Goal: Task Accomplishment & Management: Manage account settings

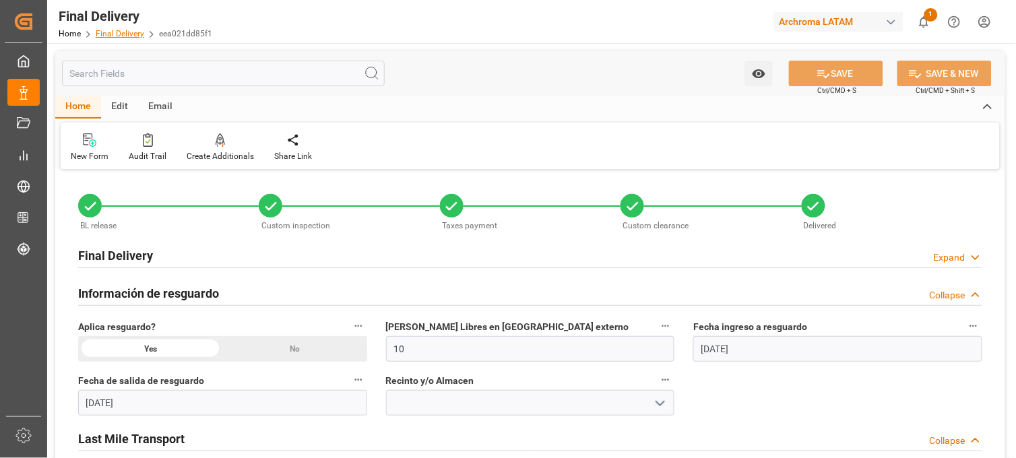
click at [119, 29] on link "Final Delivery" at bounding box center [120, 33] width 49 height 9
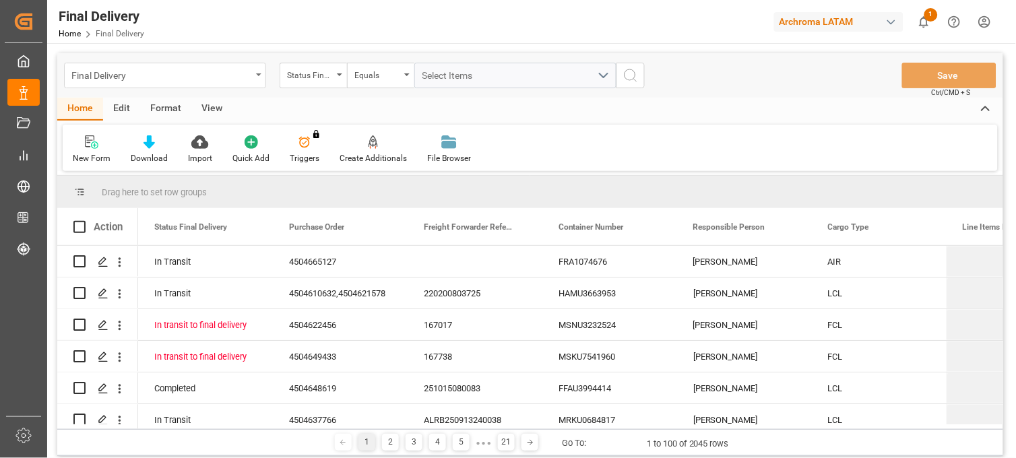
click at [235, 74] on div "Final Delivery" at bounding box center [161, 74] width 180 height 17
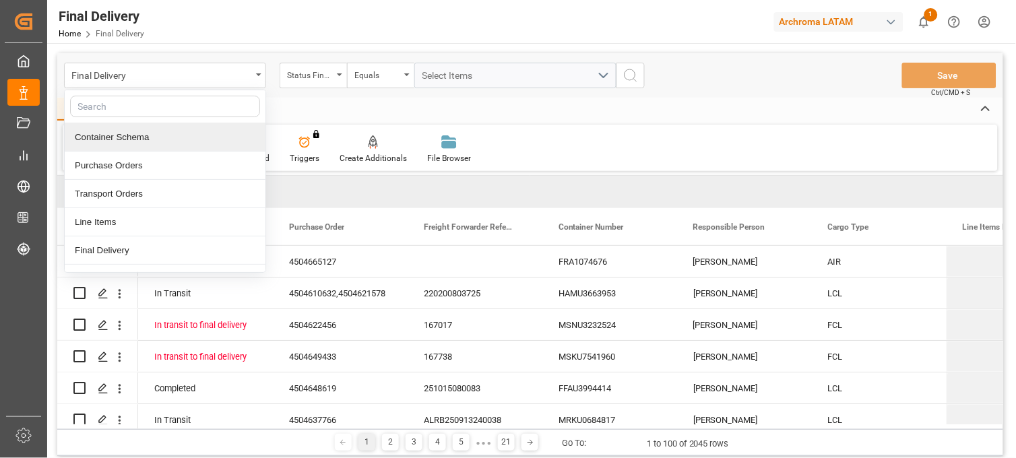
click at [131, 135] on div "Container Schema" at bounding box center [165, 137] width 201 height 28
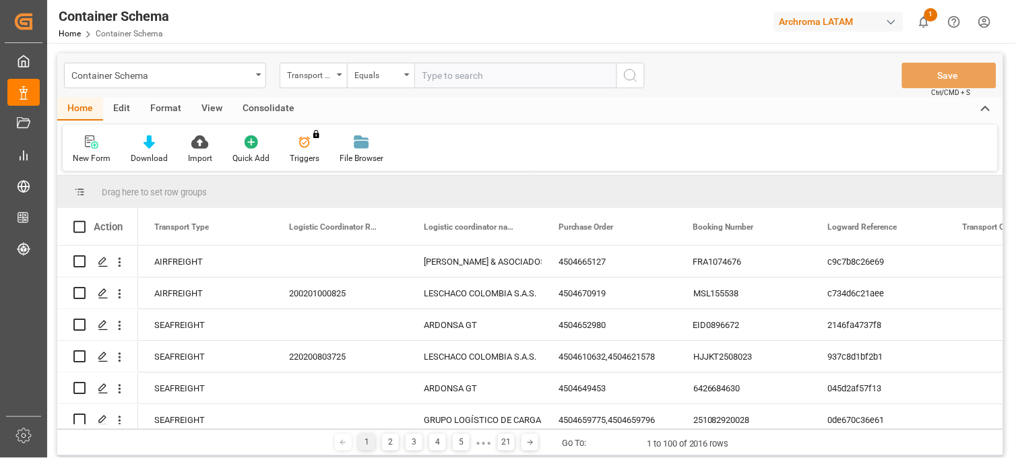
click at [321, 76] on div "Transport Type" at bounding box center [310, 74] width 46 height 16
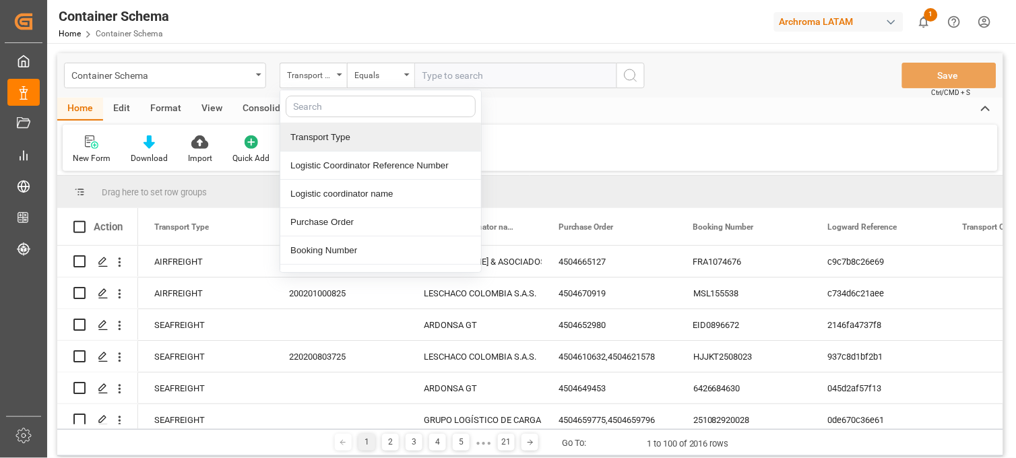
click at [322, 105] on input "text" at bounding box center [381, 107] width 190 height 22
type input "conta"
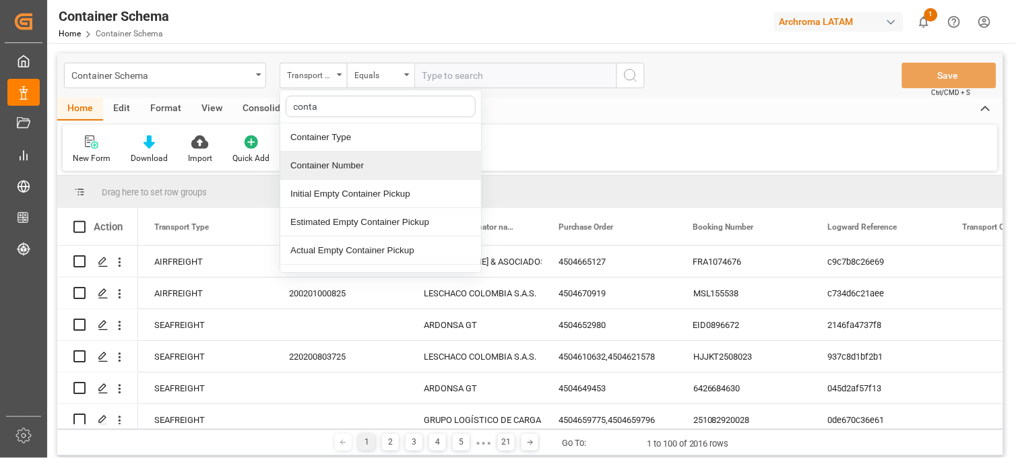
click at [341, 167] on div "Container Number" at bounding box center [380, 166] width 201 height 28
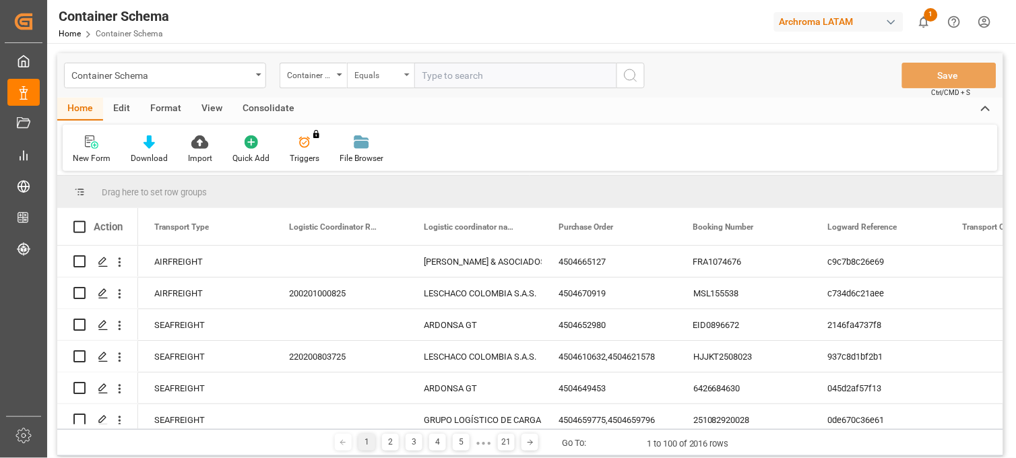
click at [398, 74] on div "Equals" at bounding box center [377, 74] width 46 height 16
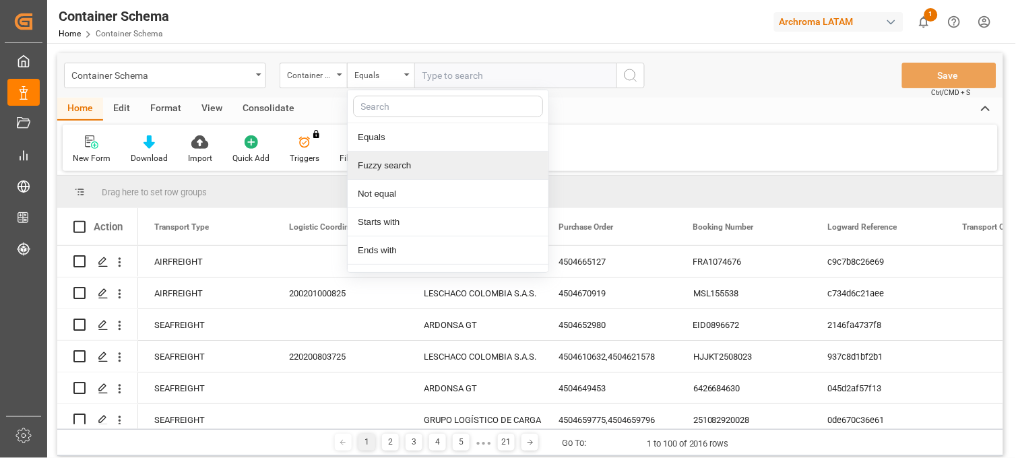
click at [398, 162] on div "Fuzzy search" at bounding box center [448, 166] width 201 height 28
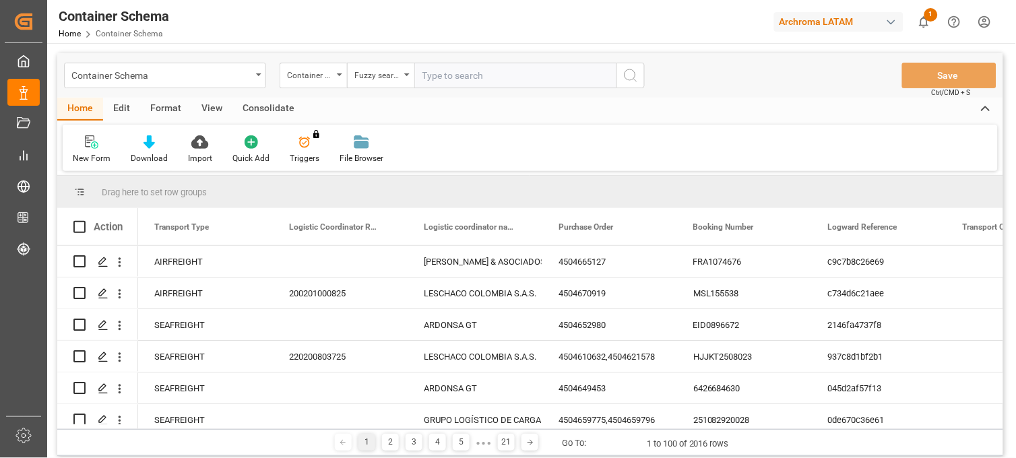
paste input "TIFU3756079"
type input "TIFU3756079"
click at [628, 75] on icon "search button" at bounding box center [631, 75] width 16 height 16
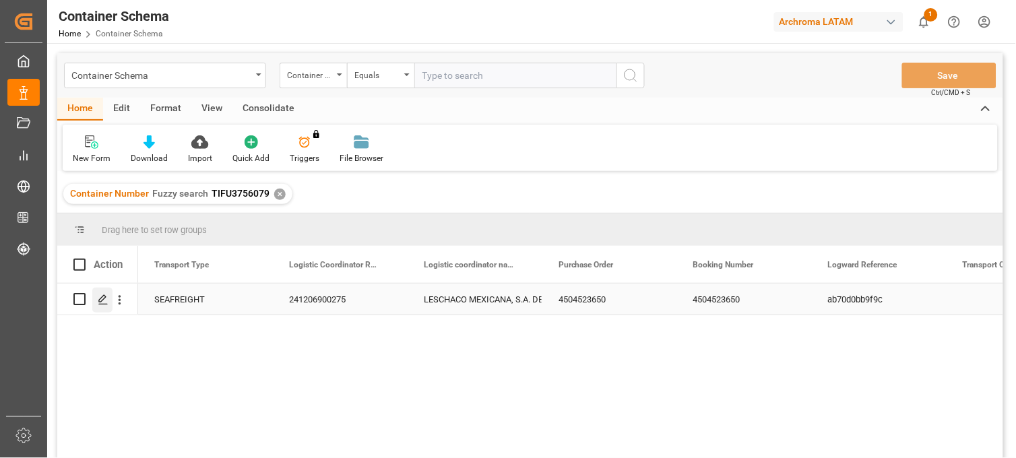
click at [104, 301] on icon "Press SPACE to select this row." at bounding box center [103, 300] width 11 height 11
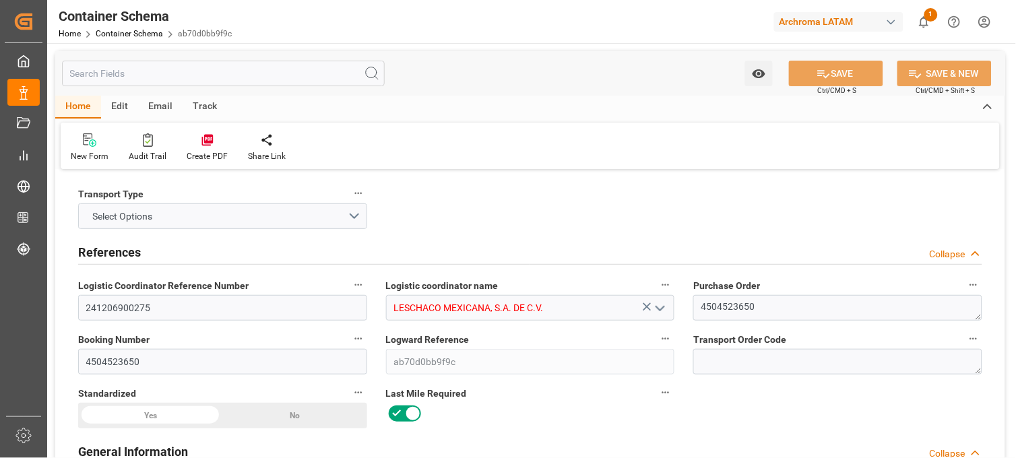
type input "241206900275"
type input "LESCHACO MEXICANA, S.A. DE C.V."
type textarea "4504523650"
type input "4504523650"
type input "ab70d0bb9f9c"
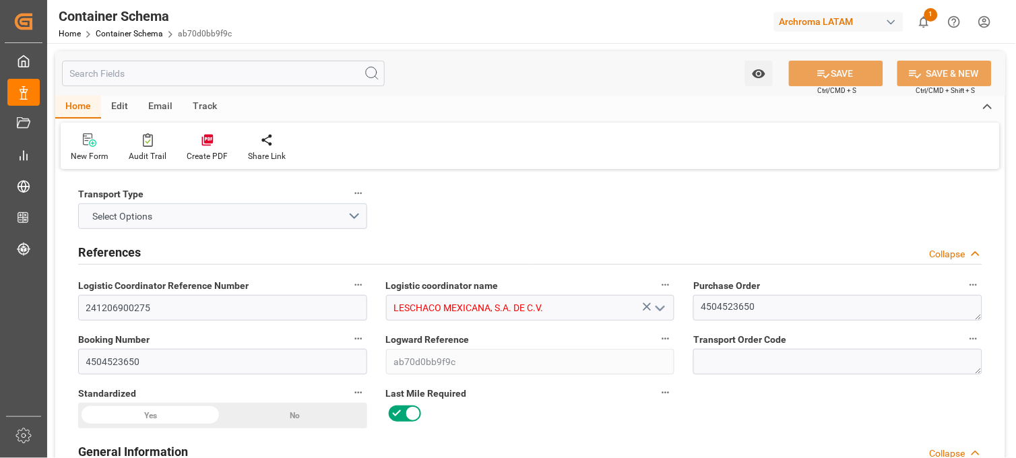
type input "On time"
type input "[PERSON_NAME]"
type input "PINGHU PETROCHEMICAL CO.,LTD"
type input "Document Sent"
type input "MANZANILLO"
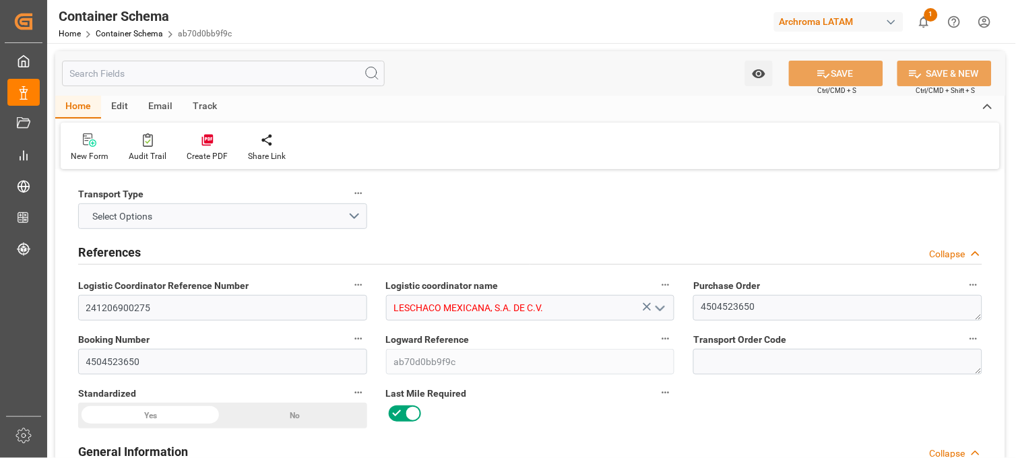
type input "PT"
type textarea "ISOTANQUE"
type input "1 ISOTANQUE"
type input "ARCHROMA [GEOGRAPHIC_DATA] S DE RL DE CV ([GEOGRAPHIC_DATA][PERSON_NAME])"
type textarea "SE RESGUARDA CON JACSER"
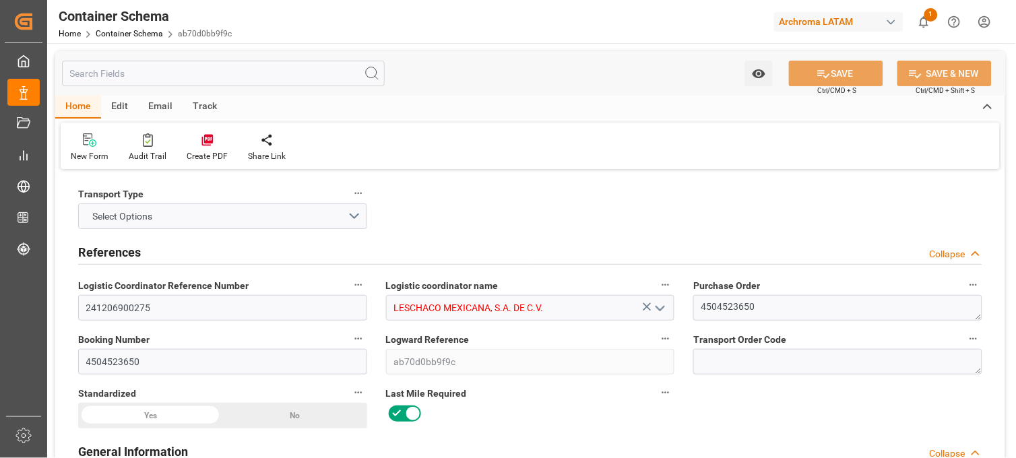
type textarea "SANTA CLARA, MÉXICO, ESTADO DE MÉXICO,VIDIRO 8, SANTA CLARA COATITLA , C.P. ATM…"
type input "House"
type input "CIF"
type input "Truck"
type input "Sea Ship"
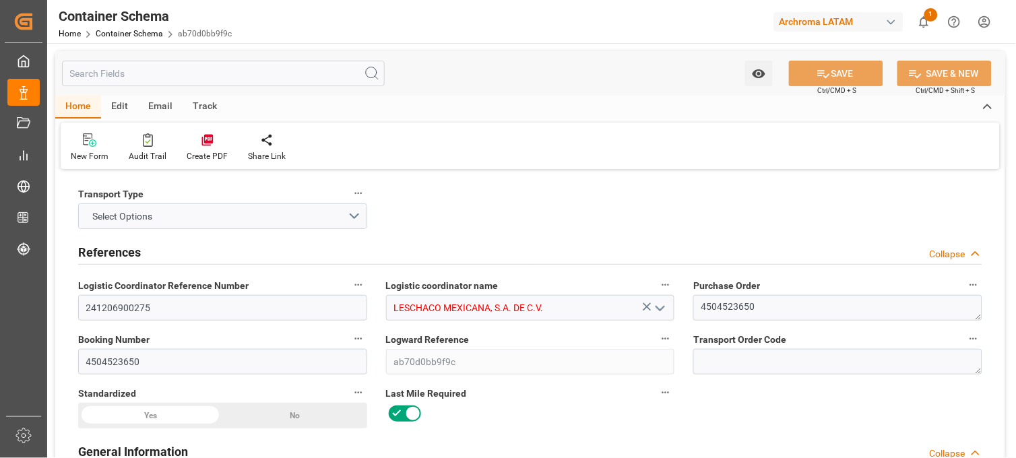
type input "Truck"
type input "FCL"
type input "TIFU3756079"
type input "GRUPO GRISKA, SA DE CV"
type input "MAEU"
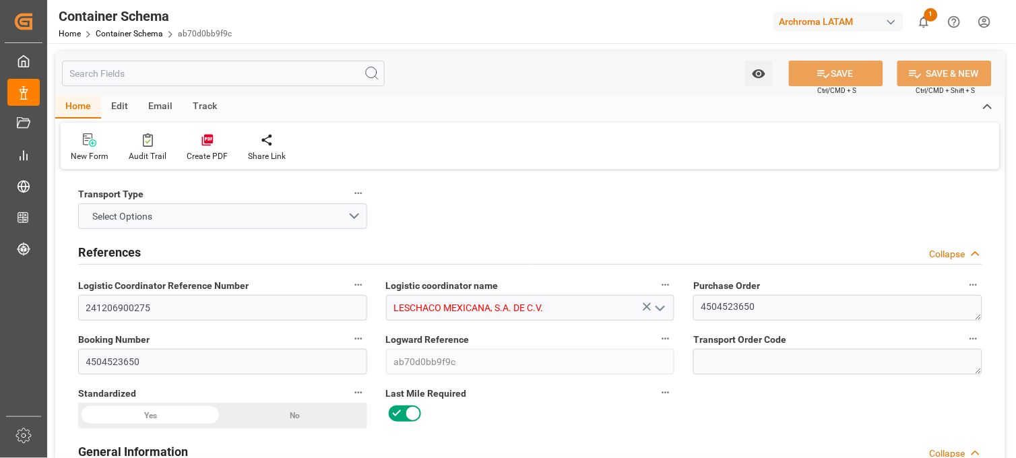
type input "Shanghai"
type input "Manzanillo"
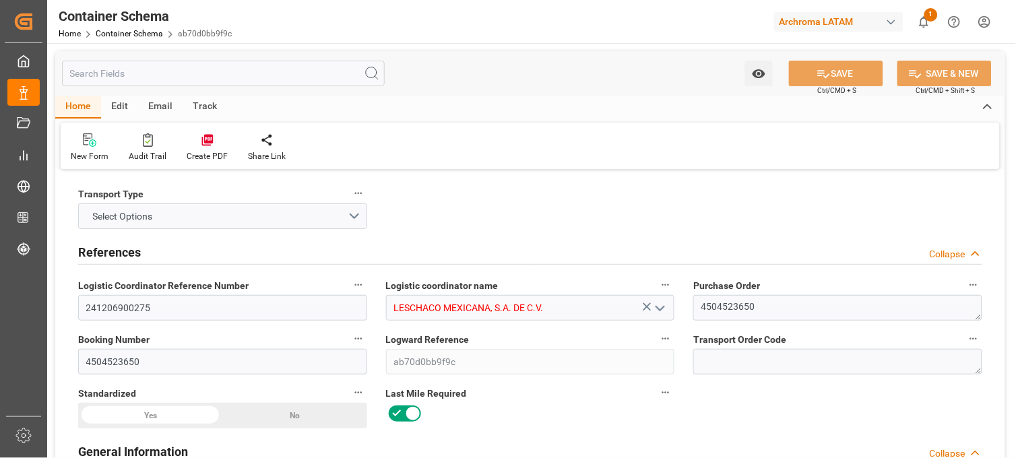
type input "Maersk Halifax"
type input "MAERSK EMERALD"
type input "Maersk Halifax"
type input "445E"
type input "444E"
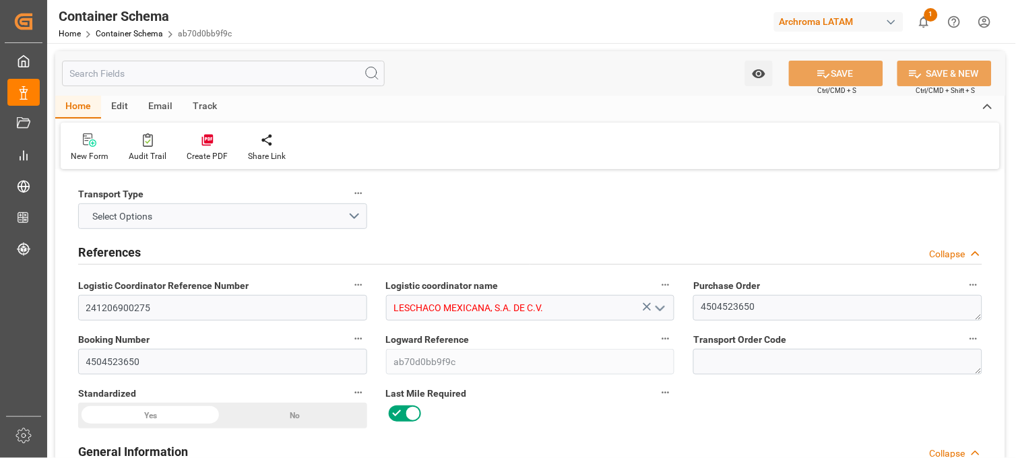
type input "445E"
type input "10"
type input "7"
type input "1"
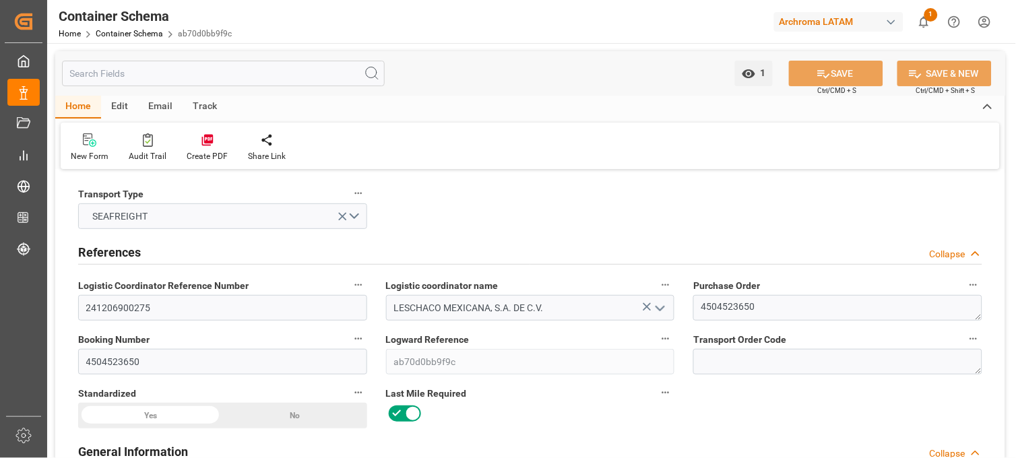
type input "21000"
type input "Maersk"
type input "Maersk Line AS"
type input "CNSGH"
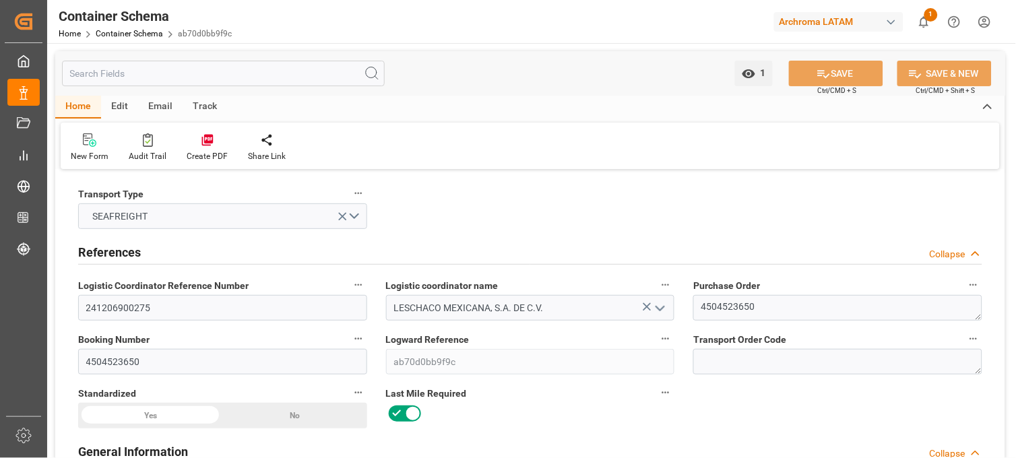
type input "CNSGH"
type input "MXZLO"
type input "9784271"
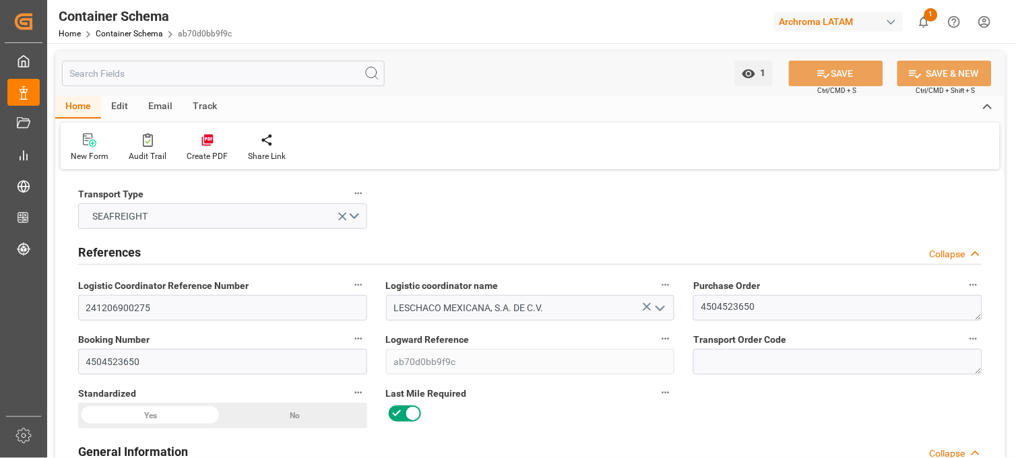
type input "9502910"
type input "9784271"
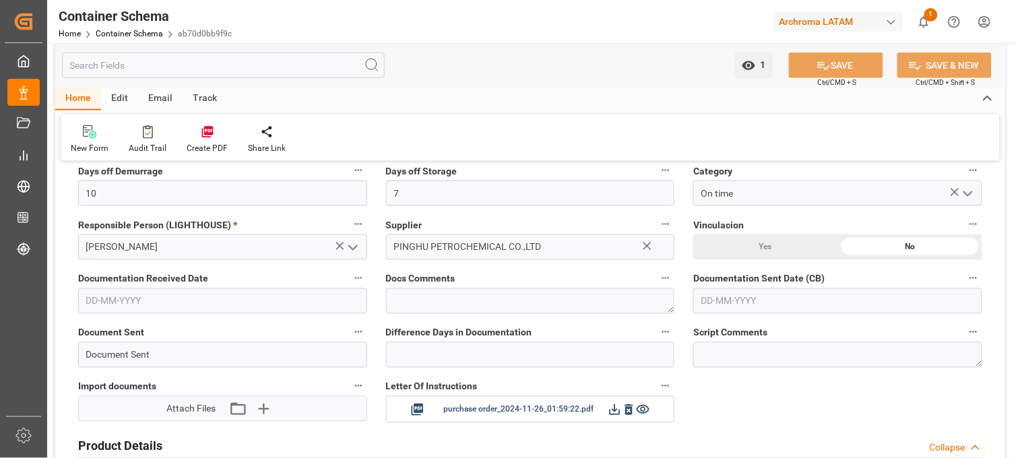
type input "25-11-2024 19:00"
type input "15-11-2024"
type input "25-11-2024"
type input "05-12-2024"
type input "06-11-2024 00:00"
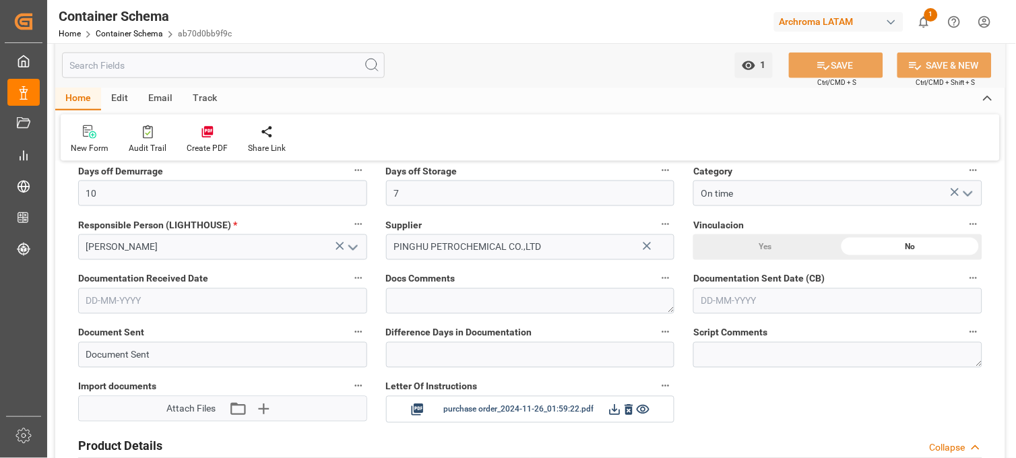
type input "03-11-2024 00:00"
type input "06-11-2024 00:00"
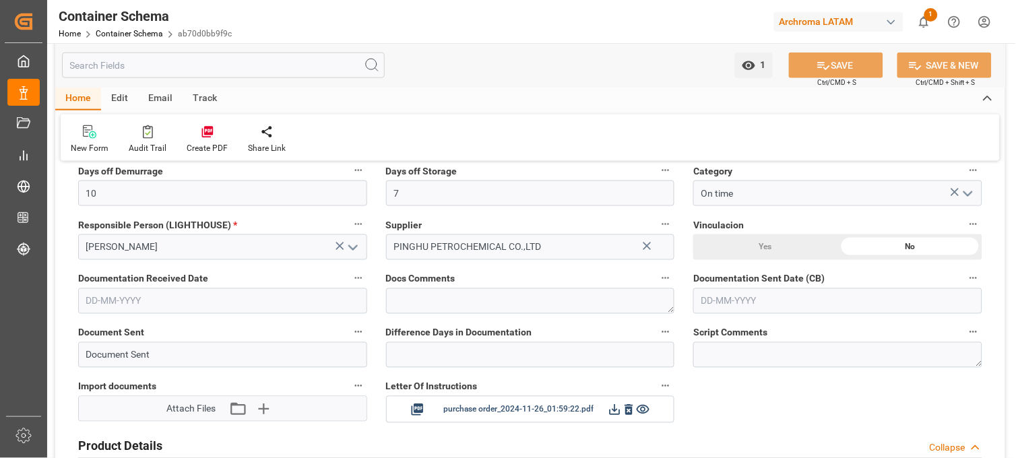
type input "12-12-2024 00:00"
type input "18-12-2024 00:00"
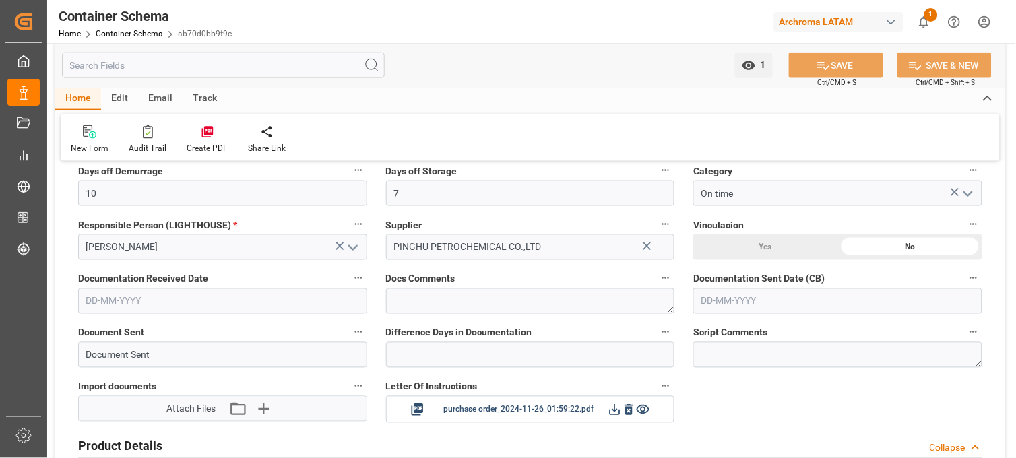
type input "18-12-2024 00:00"
type input "12-02-2025 19:45"
type input "14-02-2025 00:00"
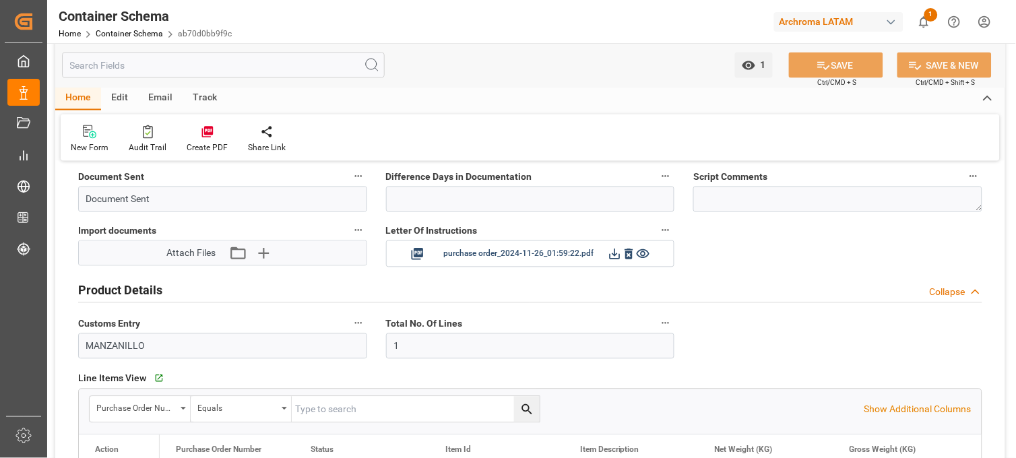
scroll to position [674, 0]
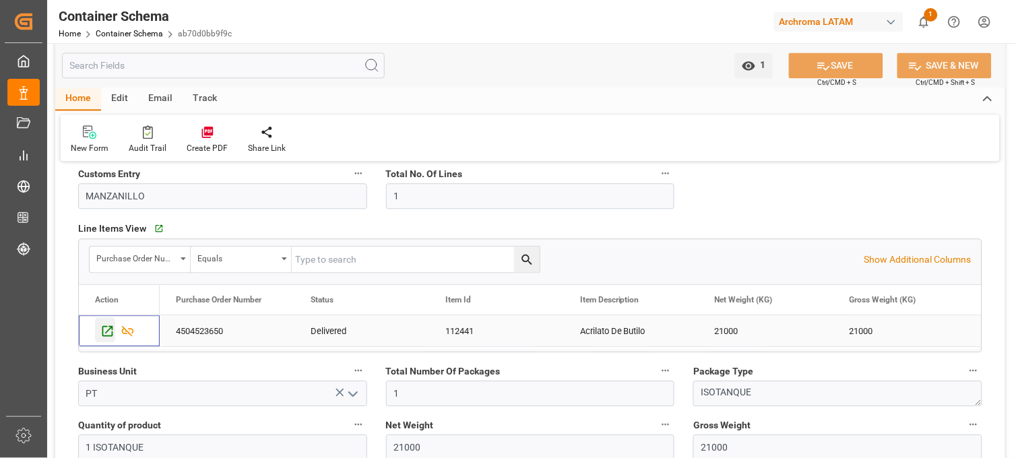
click at [104, 333] on icon "Press SPACE to select this row." at bounding box center [107, 331] width 14 height 14
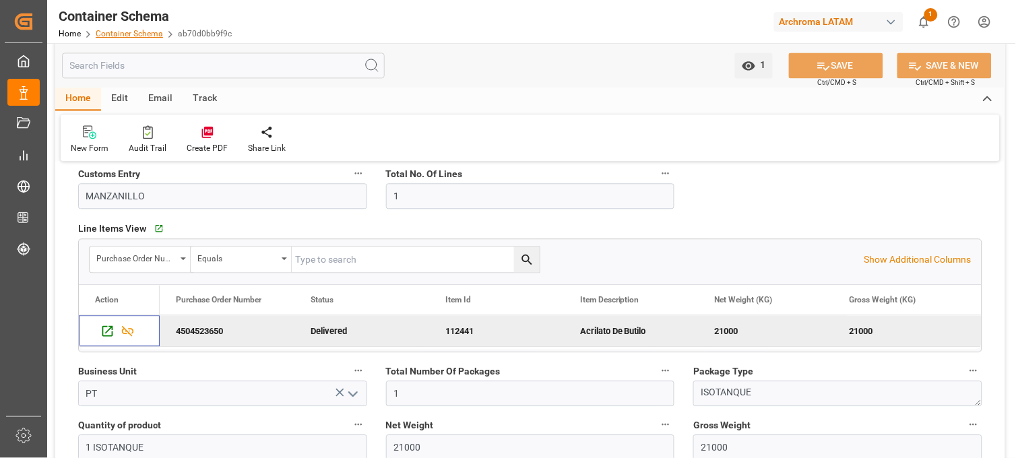
click at [123, 32] on link "Container Schema" at bounding box center [129, 33] width 67 height 9
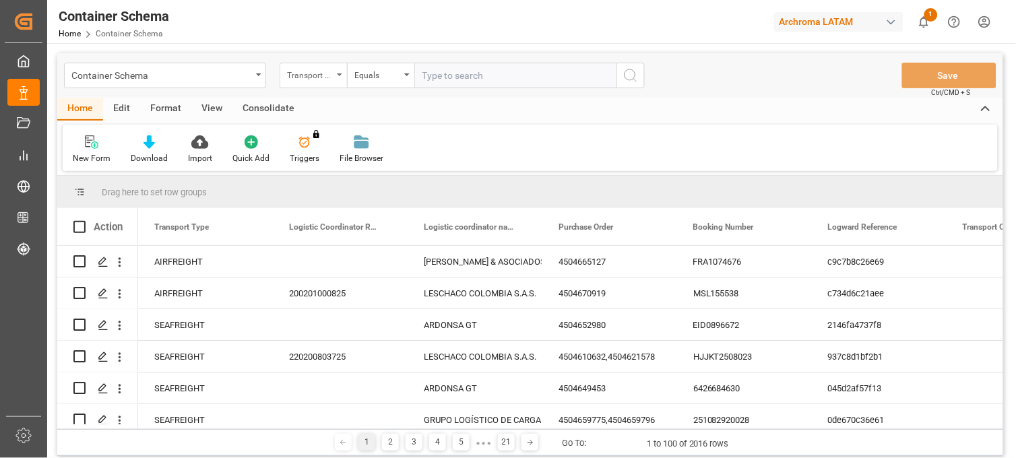
click at [331, 75] on div "Transport Type" at bounding box center [310, 74] width 46 height 16
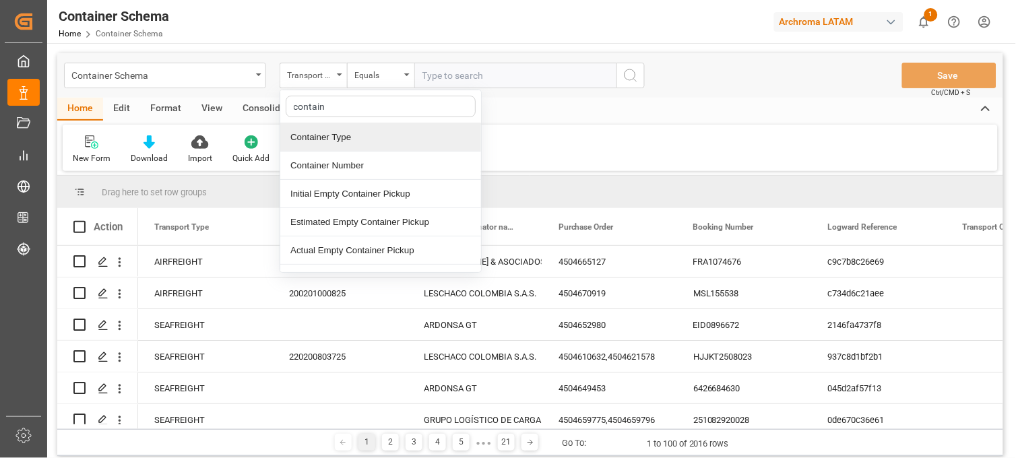
type input "containe"
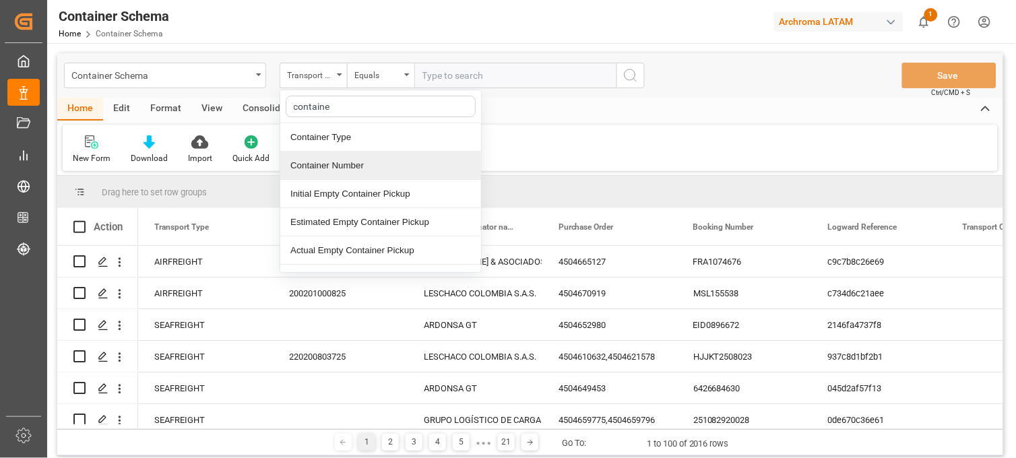
click at [363, 170] on div "Container Number" at bounding box center [380, 166] width 201 height 28
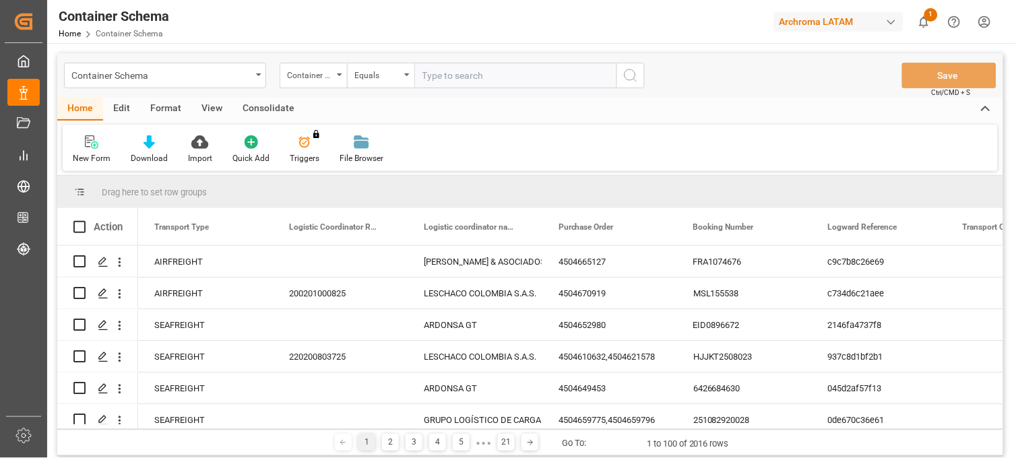
click at [373, 54] on div "Container Schema Container Number Equals Save Ctrl/CMD + S" at bounding box center [530, 75] width 946 height 44
click at [376, 75] on div "Equals" at bounding box center [377, 74] width 46 height 16
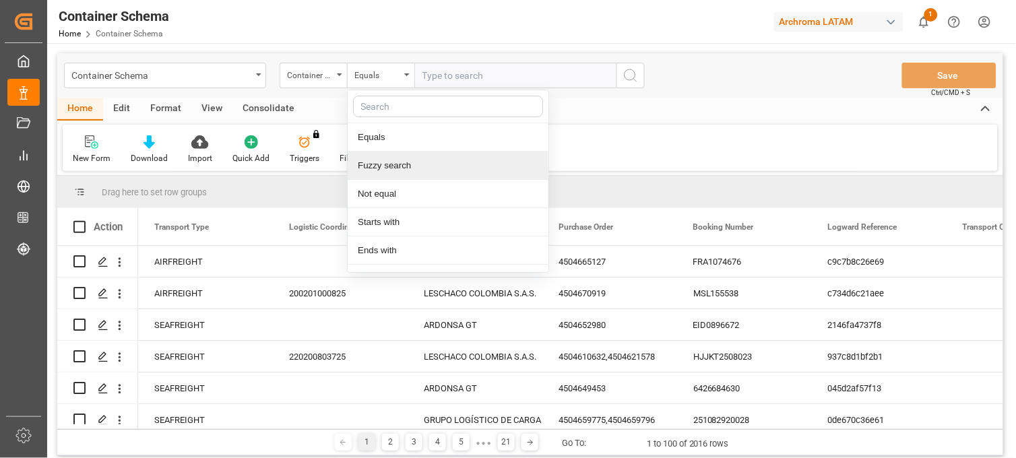
click at [395, 171] on div "Fuzzy search" at bounding box center [448, 166] width 201 height 28
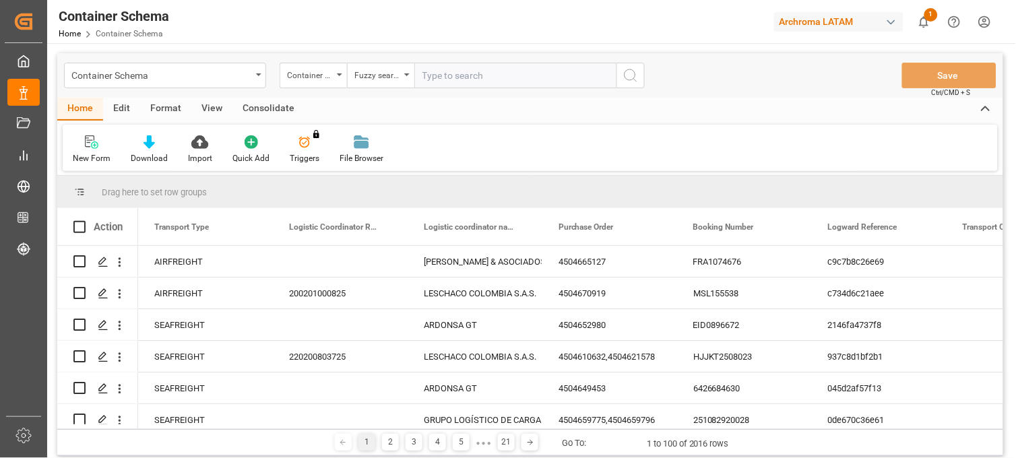
paste input "SLZU2838100"
type input "SLZU2838100"
click at [631, 65] on button "search button" at bounding box center [631, 76] width 28 height 26
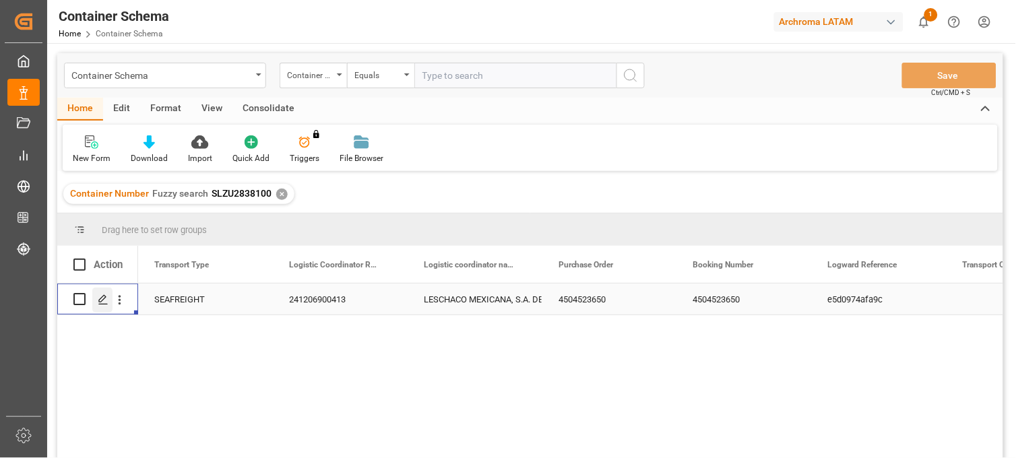
click at [102, 302] on icon "Press SPACE to select this row." at bounding box center [103, 300] width 11 height 11
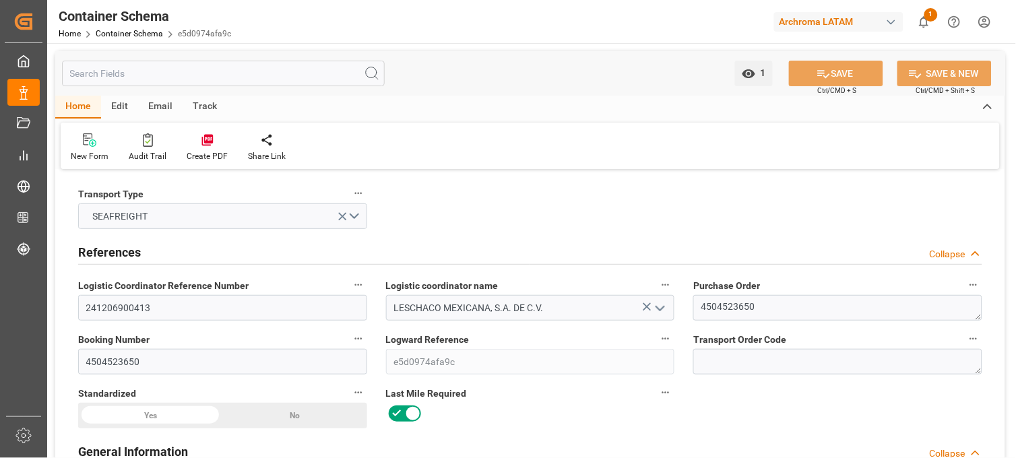
type input "10"
type input "7"
type input "1"
type input "21000"
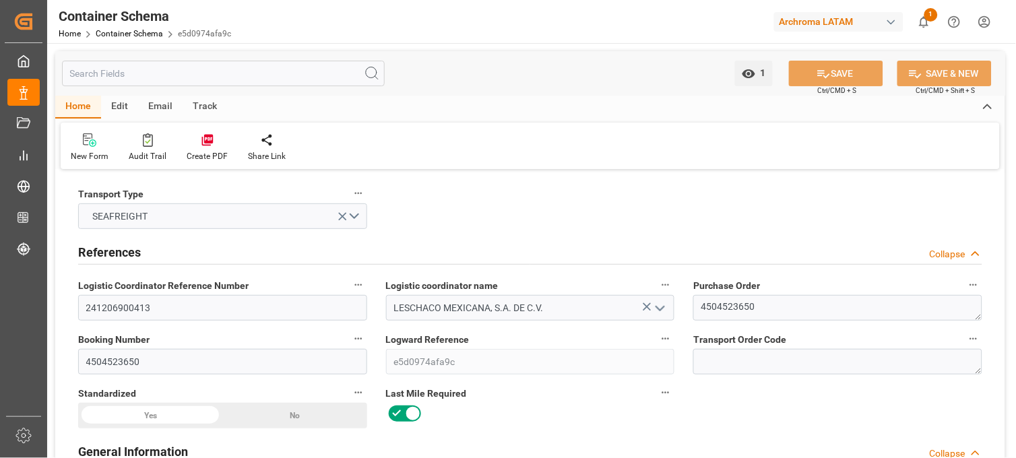
type input "21000"
type input "Maersk"
type input "Maersk Line AS"
type input "CNSGH"
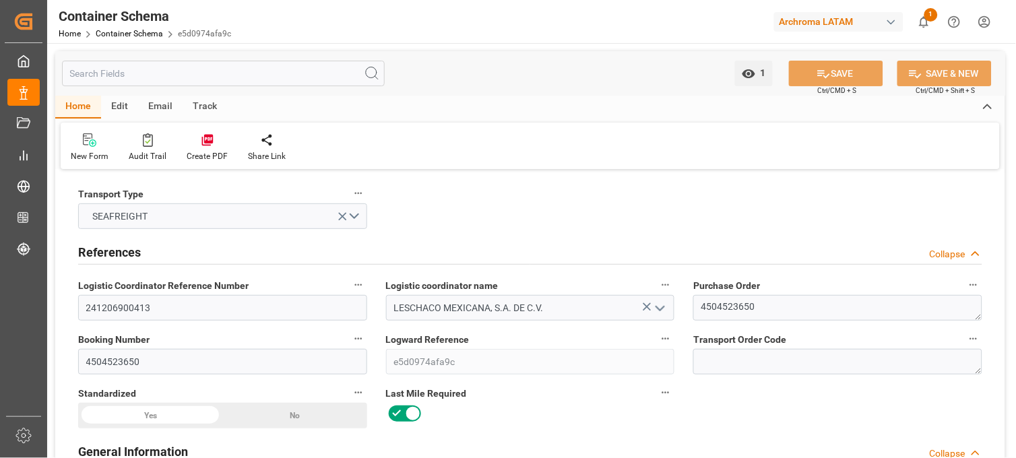
type input "MXZLO"
type input "9458080"
type input "9502910"
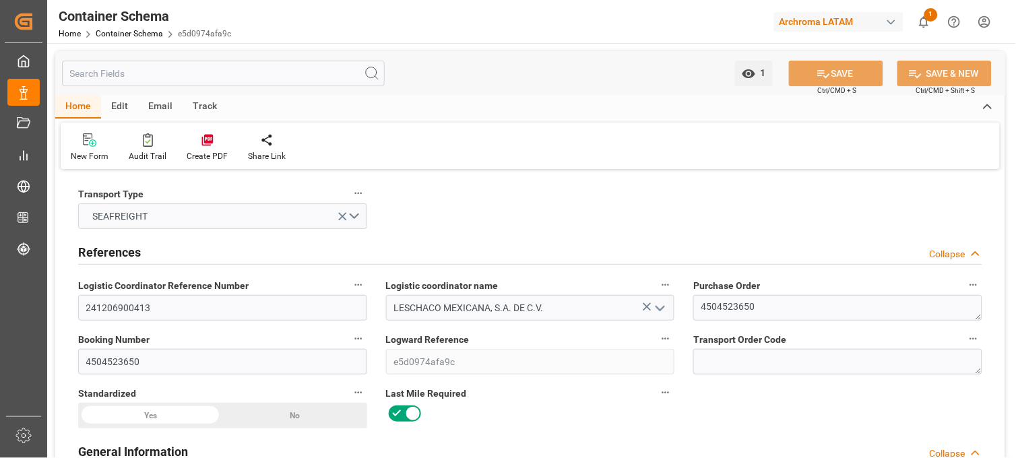
type input "9458080"
type input "25-11-2024 19:00"
type input "15-11-2024"
type input "25-11-2024"
type input "12-12-2024"
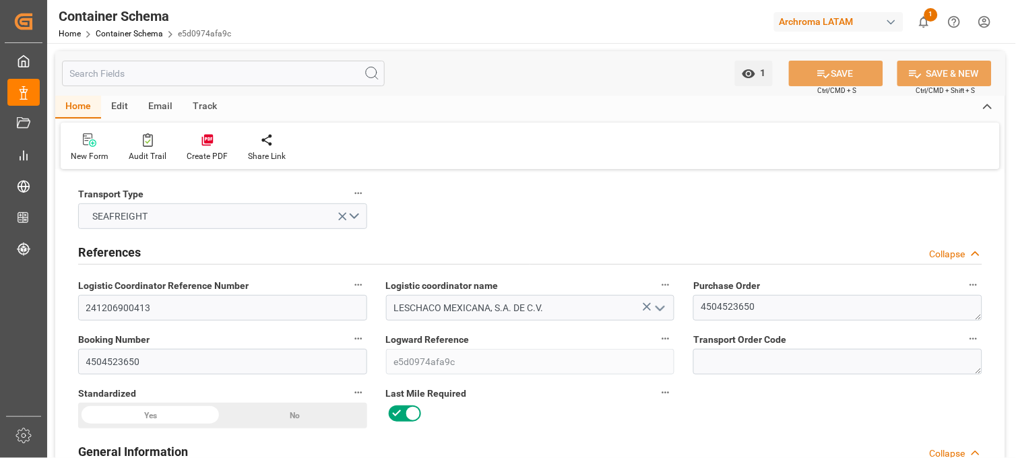
type input "06-11-2024 00:00"
type input "13-11-2024 00:00"
type input "06-11-2024 00:00"
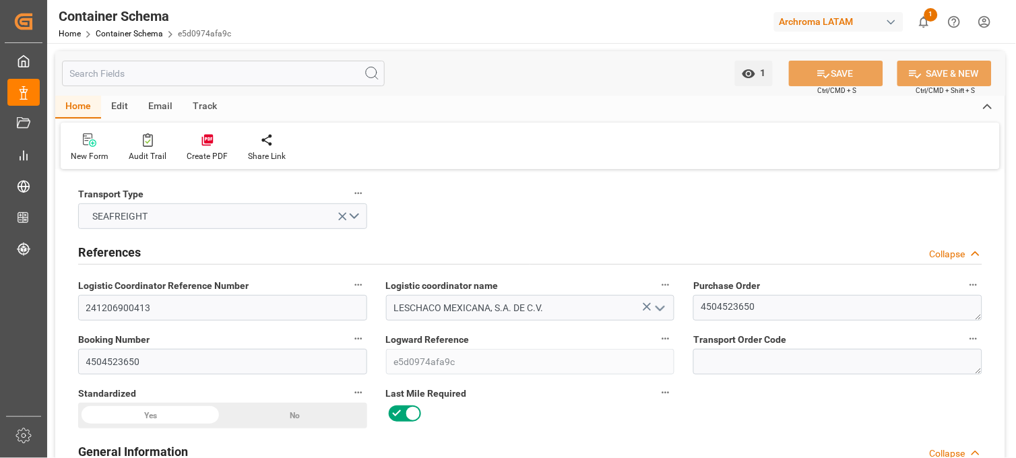
type input "16-11-2024 00:00"
type input "19-12-2024 00:00"
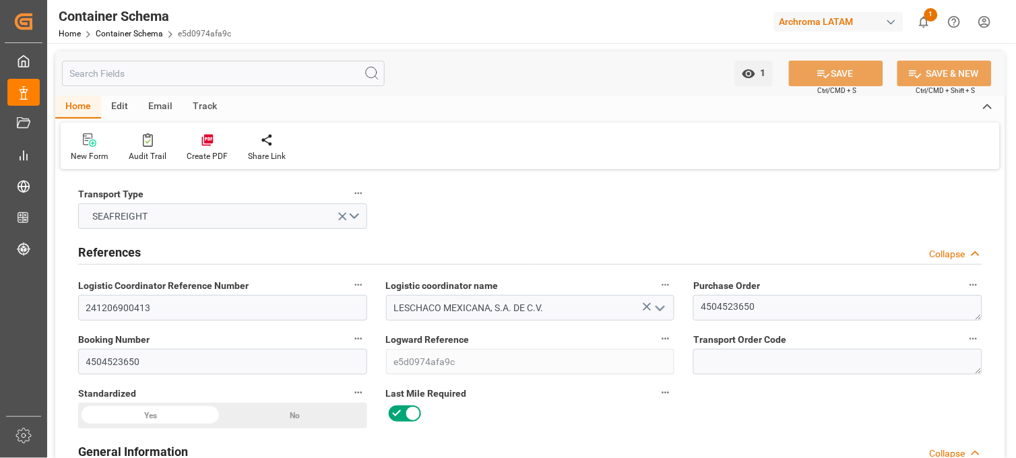
type input "26-01-2025 00:00"
type input "26-12-2024 00:00"
type input "17-02-2025 16:00"
type input "28-02-2025 00:00"
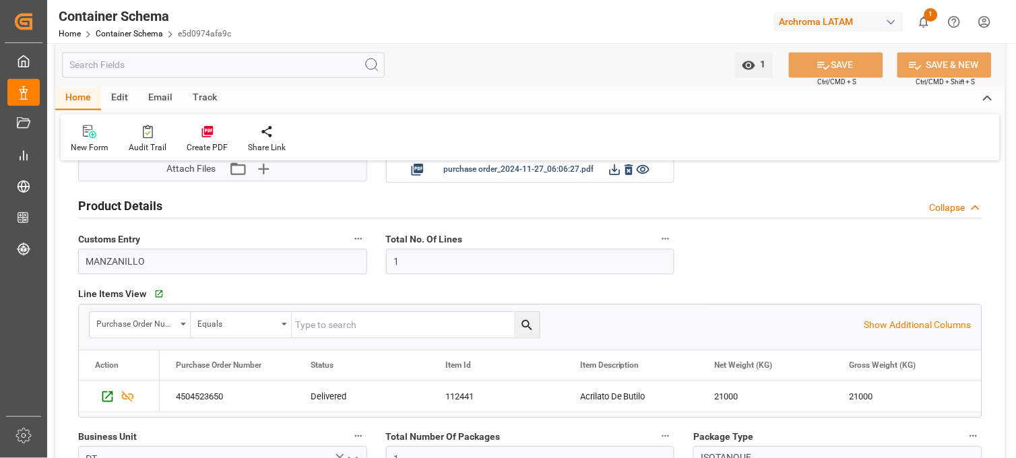
scroll to position [598, 0]
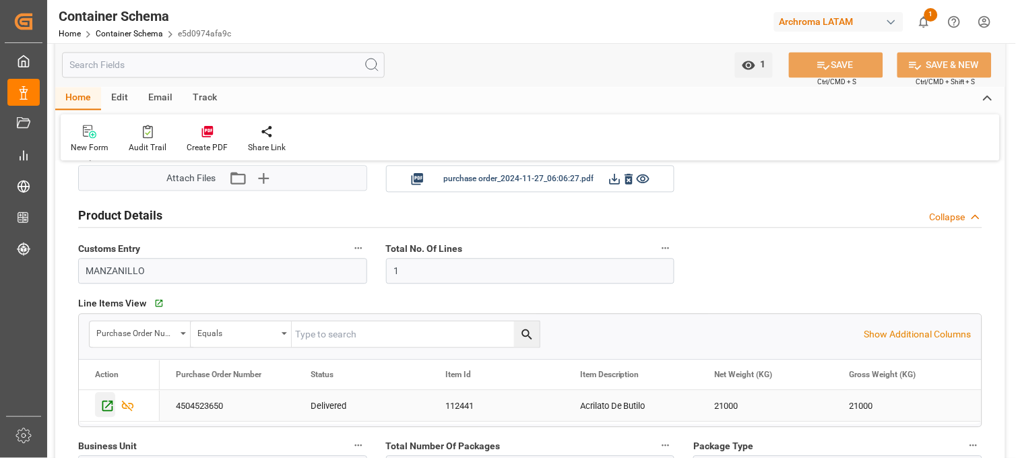
click at [106, 404] on icon "Press SPACE to select this row." at bounding box center [107, 407] width 14 height 14
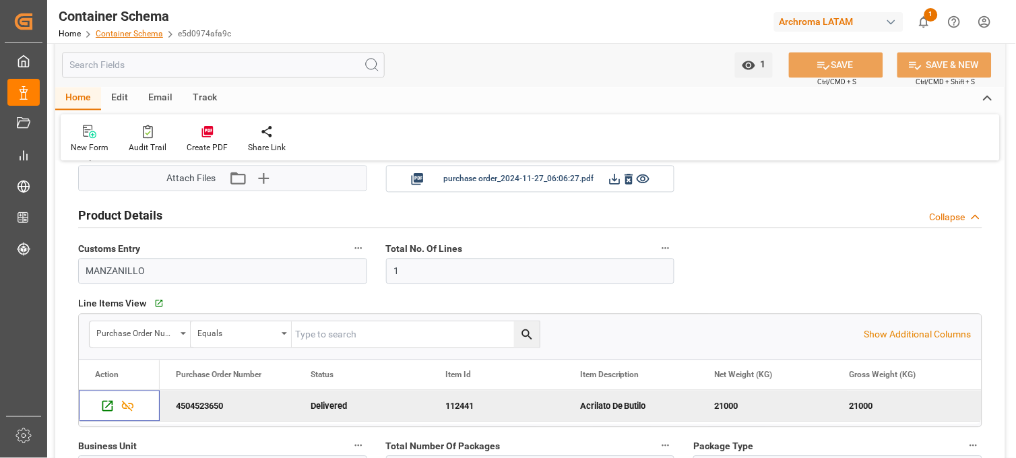
click at [132, 31] on link "Container Schema" at bounding box center [129, 33] width 67 height 9
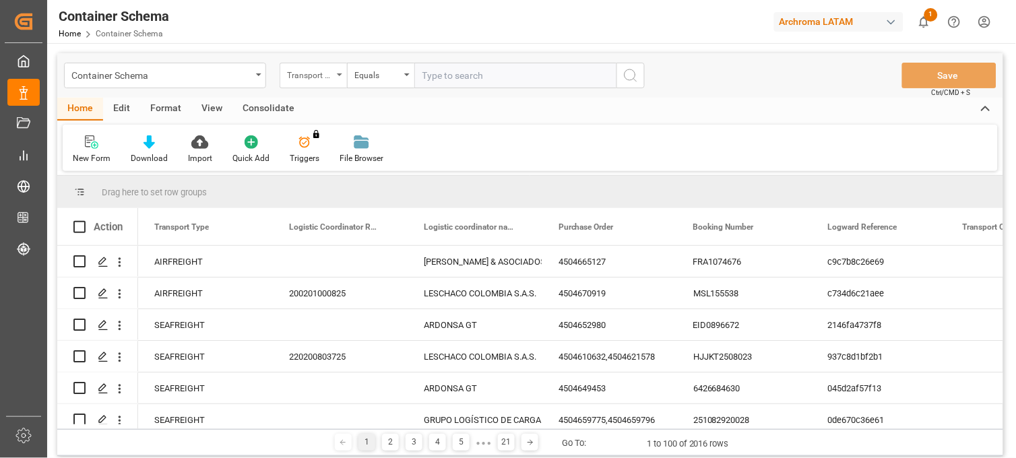
click at [330, 77] on div "Transport Type" at bounding box center [310, 74] width 46 height 16
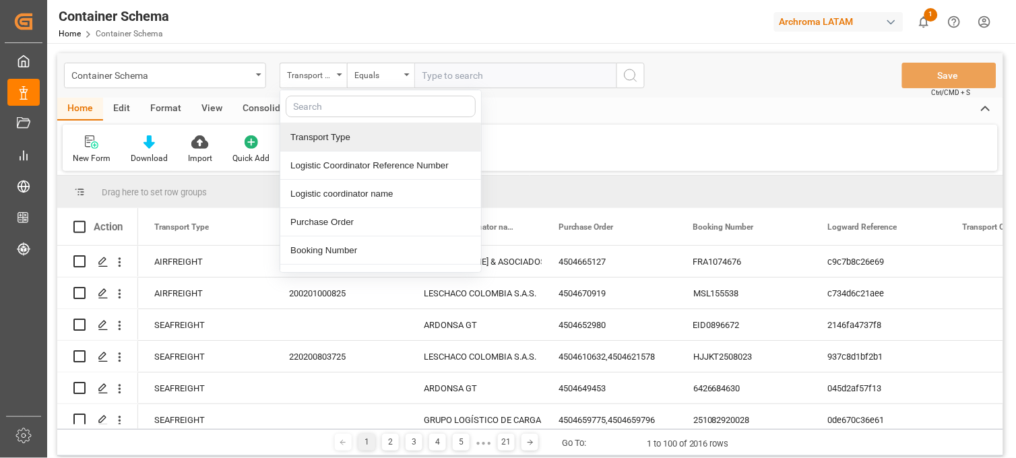
click at [359, 115] on input "text" at bounding box center [381, 107] width 190 height 22
type input "con"
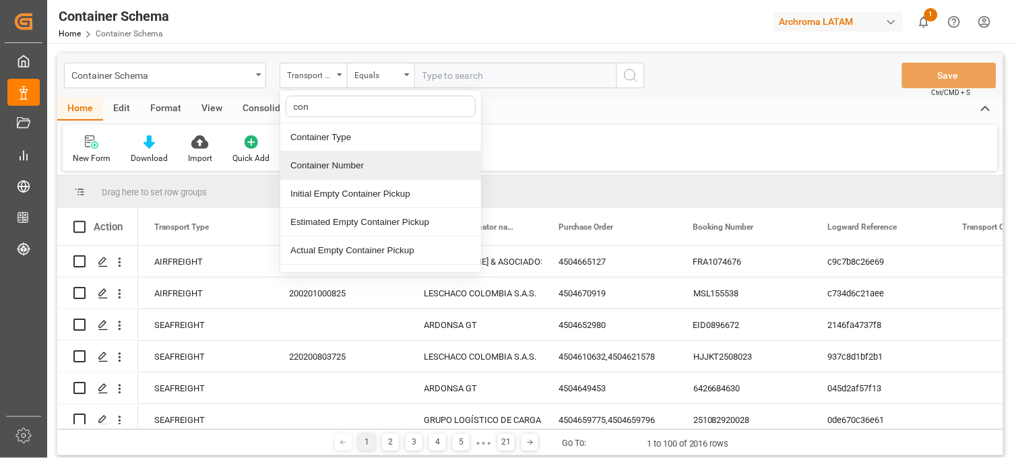
click at [360, 166] on div "Container Number" at bounding box center [380, 166] width 201 height 28
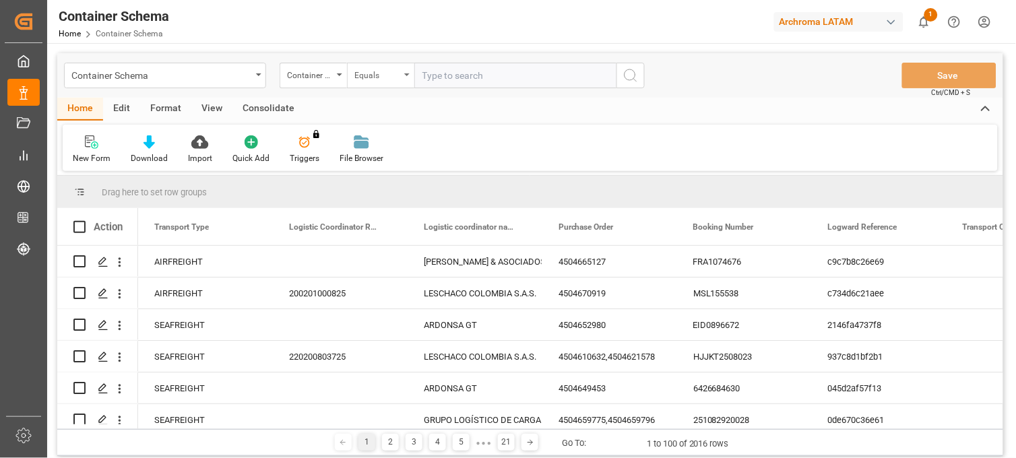
click at [394, 74] on div "Equals" at bounding box center [377, 74] width 46 height 16
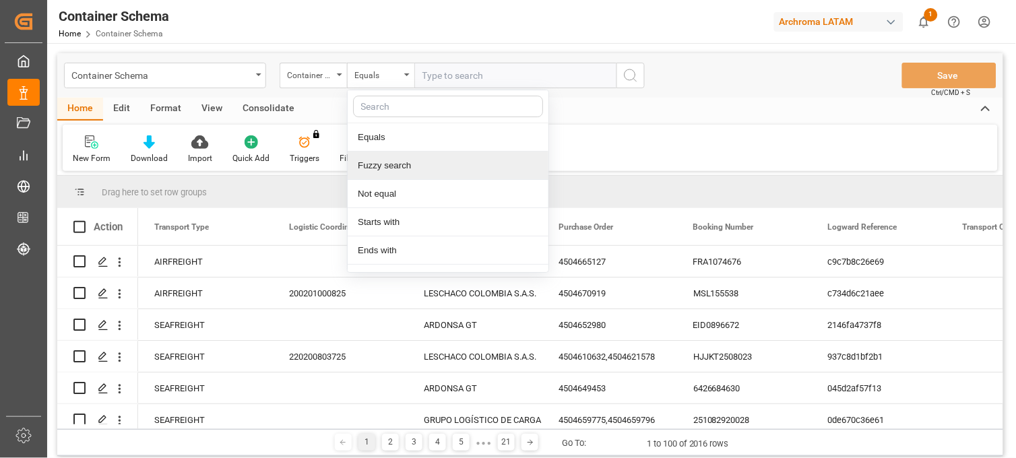
click at [395, 163] on div "Fuzzy search" at bounding box center [448, 166] width 201 height 28
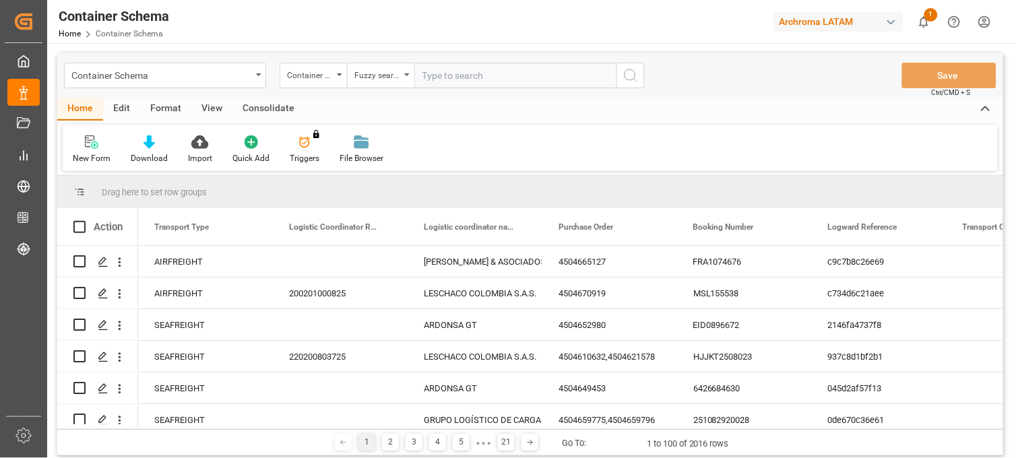
paste input "SEGU8163343"
type input "SEGU8163343"
click at [628, 74] on icon "search button" at bounding box center [631, 75] width 16 height 16
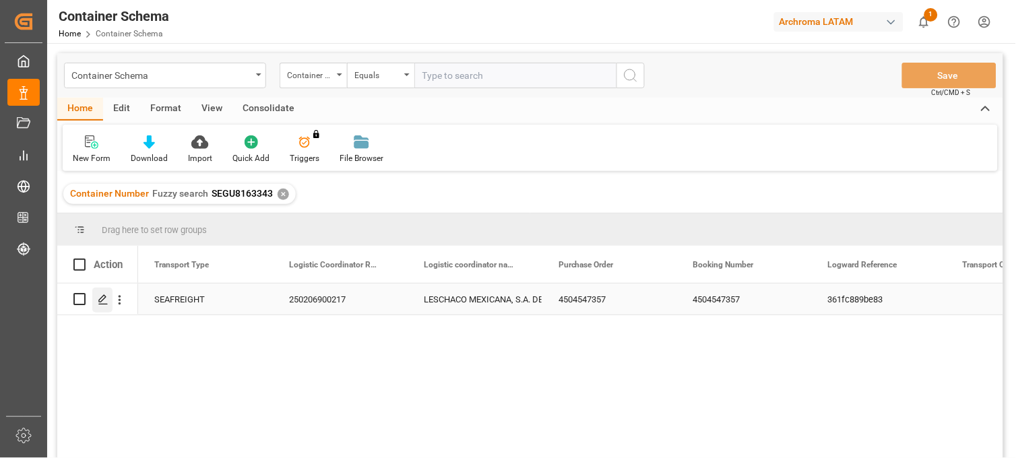
click at [99, 295] on icon "Press SPACE to select this row." at bounding box center [103, 300] width 11 height 11
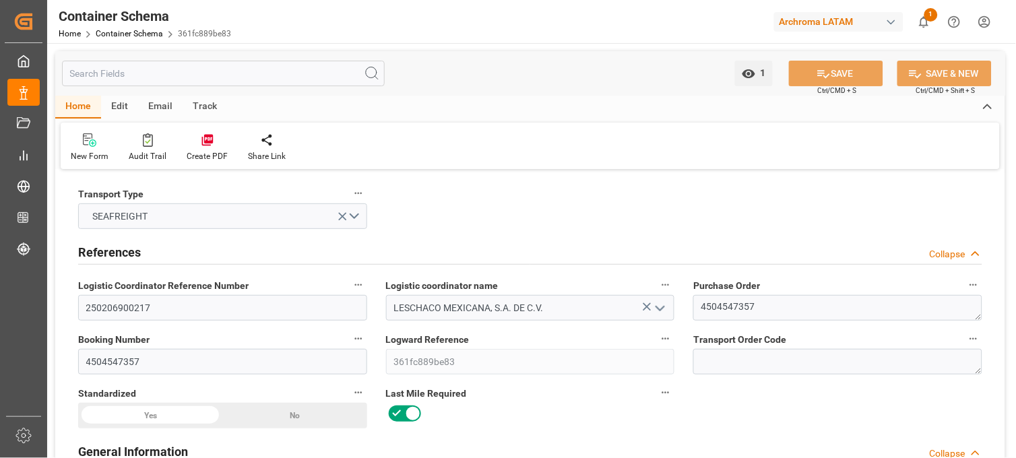
type input "15"
type input "7"
type input "1"
type input "21000"
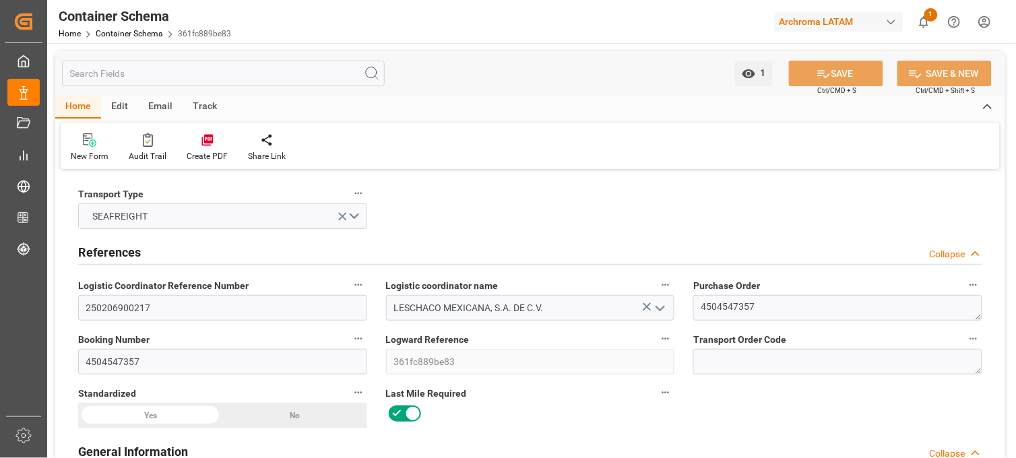
type input "21000"
type input "Cosco"
type input "COSCO Shipping Co. Ltd."
type input "CNSGH"
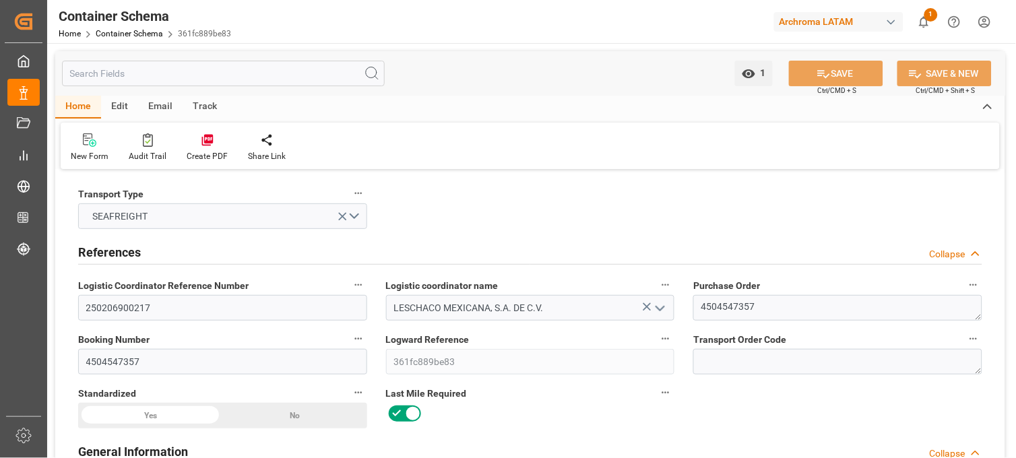
type input "MXZLO"
type input "9967483"
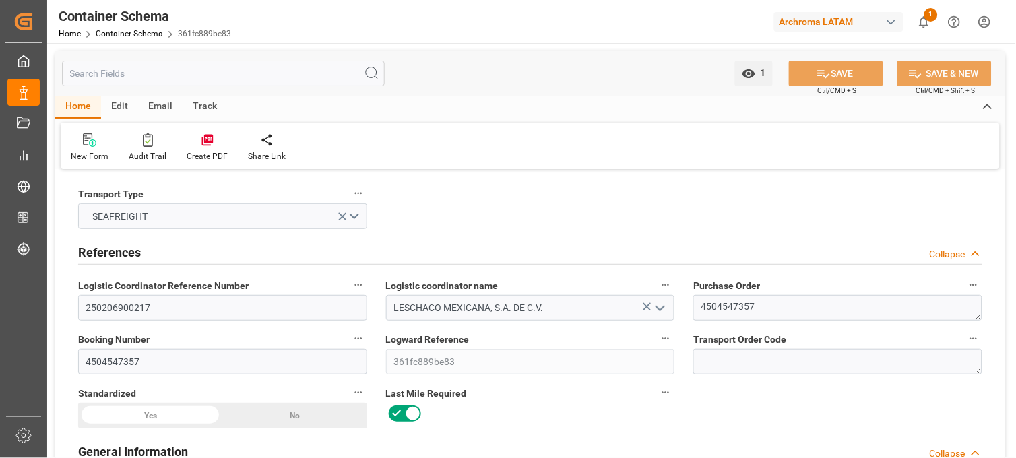
type input "9967483"
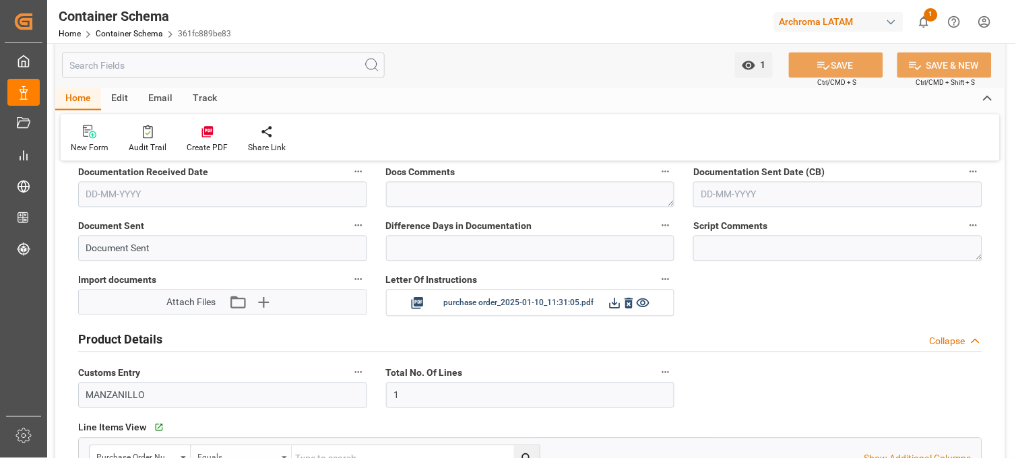
type input "10-01-2025 17:00"
type input "08-01-2025"
type input "10-01-2025"
type input "[DATE]"
type input "09-01-2025 00:00"
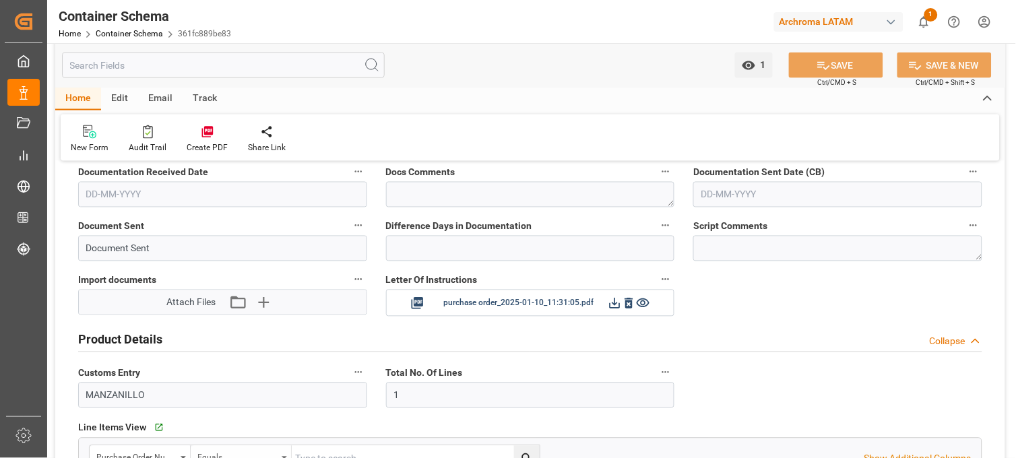
type input "09-01-2025 00:00"
type input "03-02-2025 00:00"
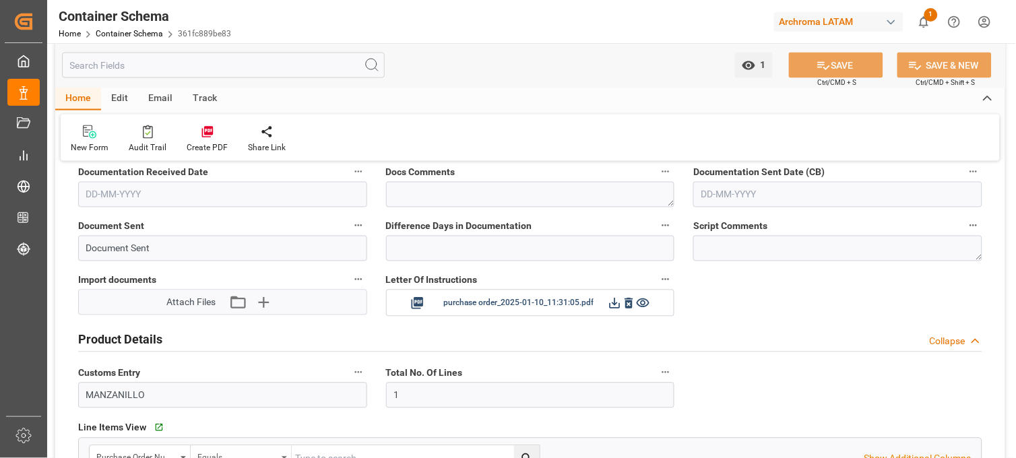
type input "03-02-2025 00:00"
type input "07-02-2025 00:00"
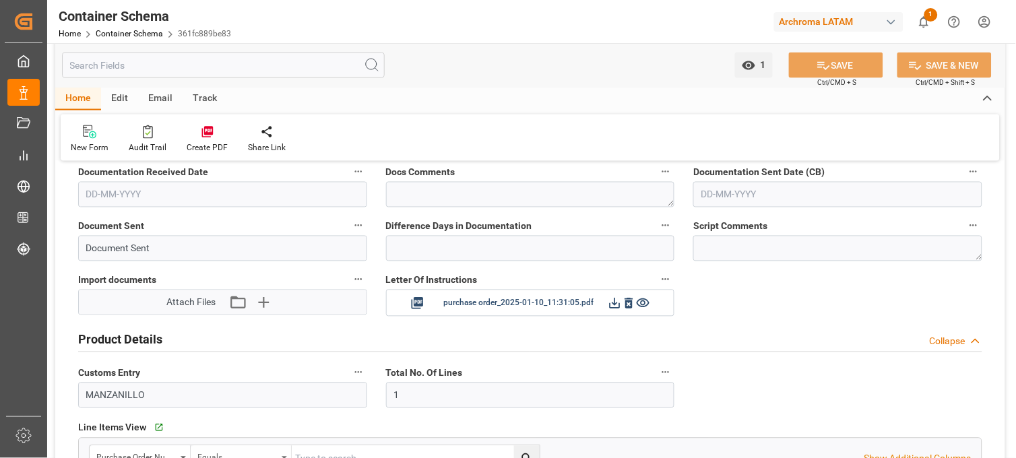
type input "06-05-2025 00:00"
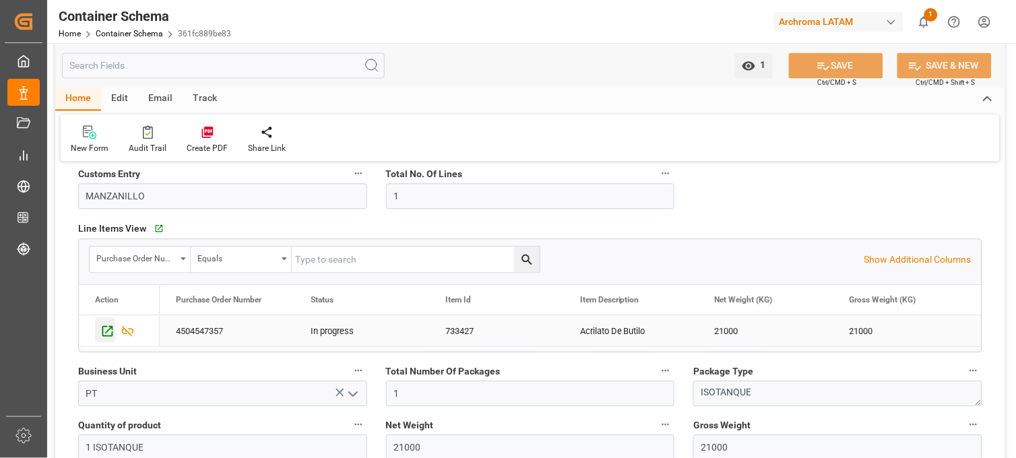
click at [108, 330] on icon "Press SPACE to select this row." at bounding box center [107, 331] width 14 height 14
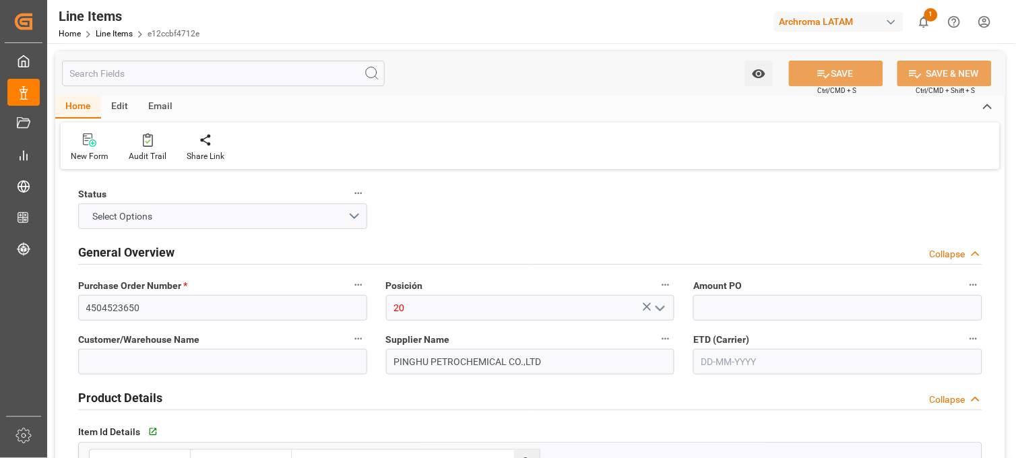
type input "1"
type input "12352100"
type input "1"
type input "21000"
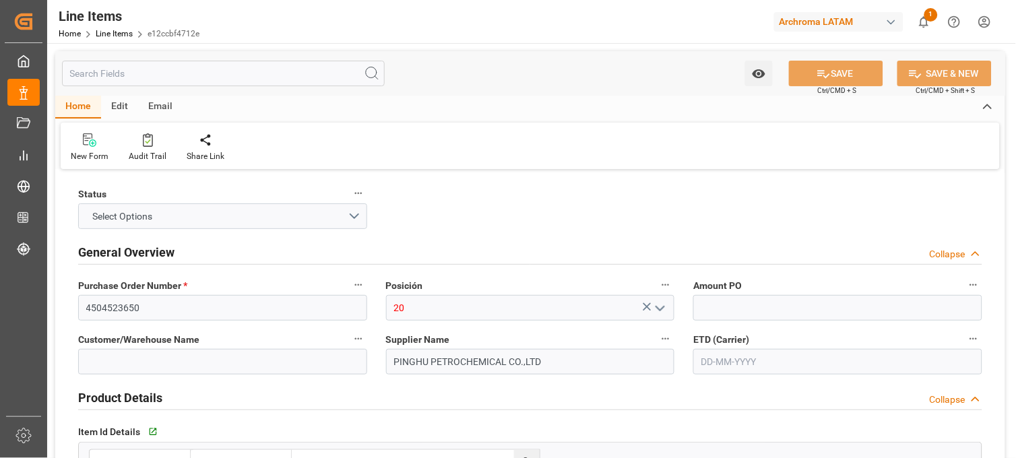
type input "30492"
type input "2916120200"
type input "11"
type input "-1"
type input "06-11-2024"
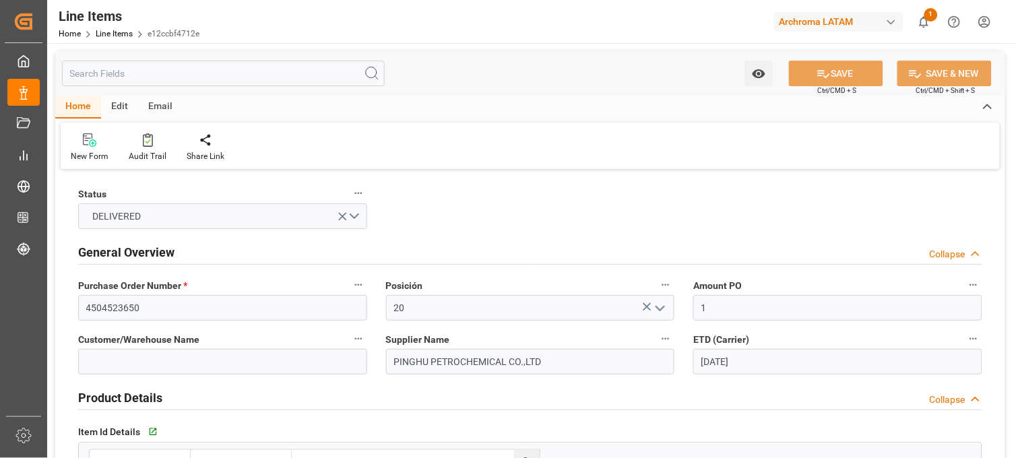
type input "03-11-2024"
type input "30-09-2025 18:44"
type input "26-11-2024 01:54"
type input "13-09-2024"
type input "01-12-2024"
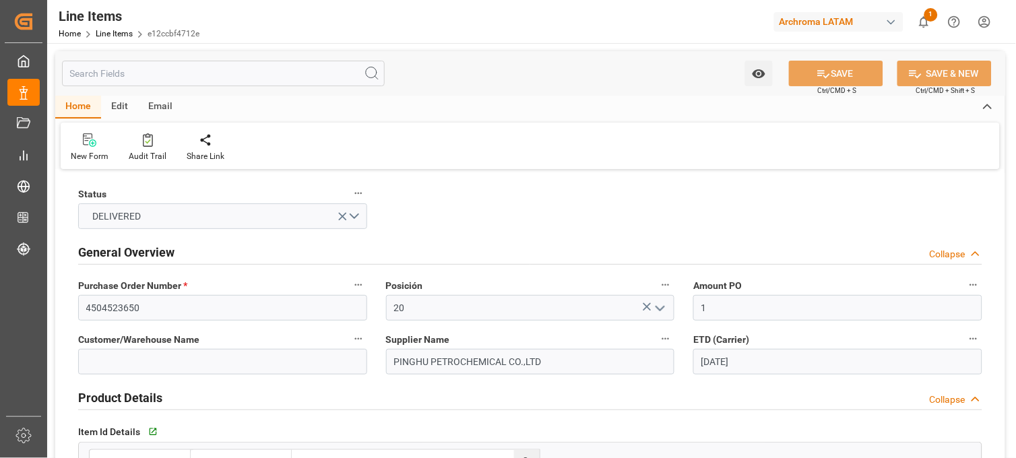
type input "12-12-2024"
type input "11-02-2025"
type input "12-02-2025"
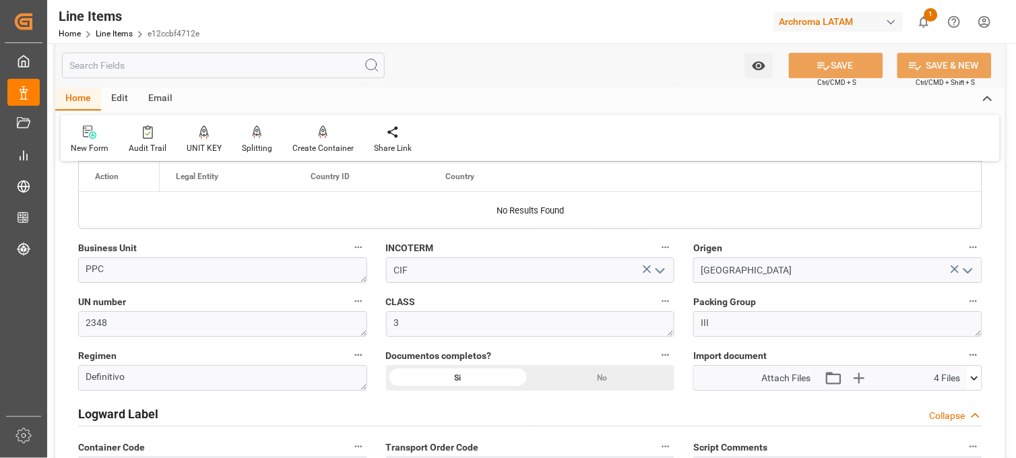
scroll to position [973, 0]
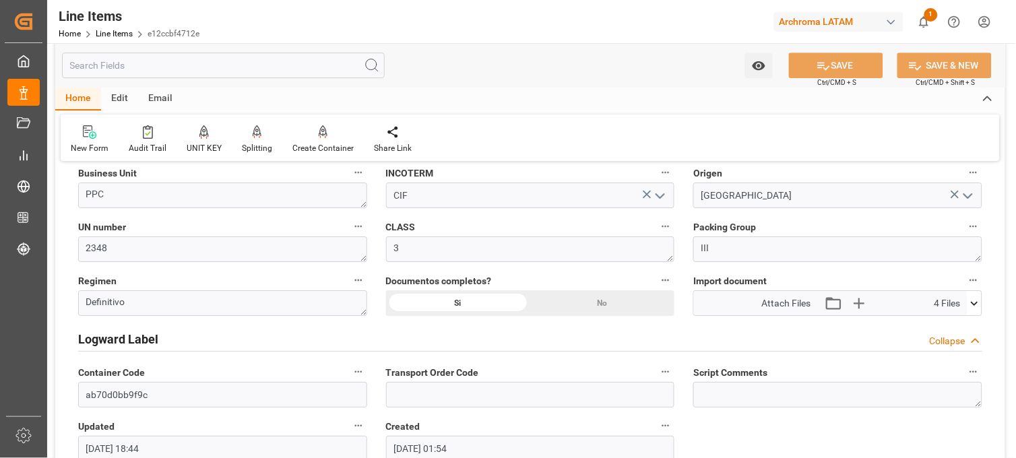
click at [977, 301] on icon at bounding box center [975, 304] width 14 height 14
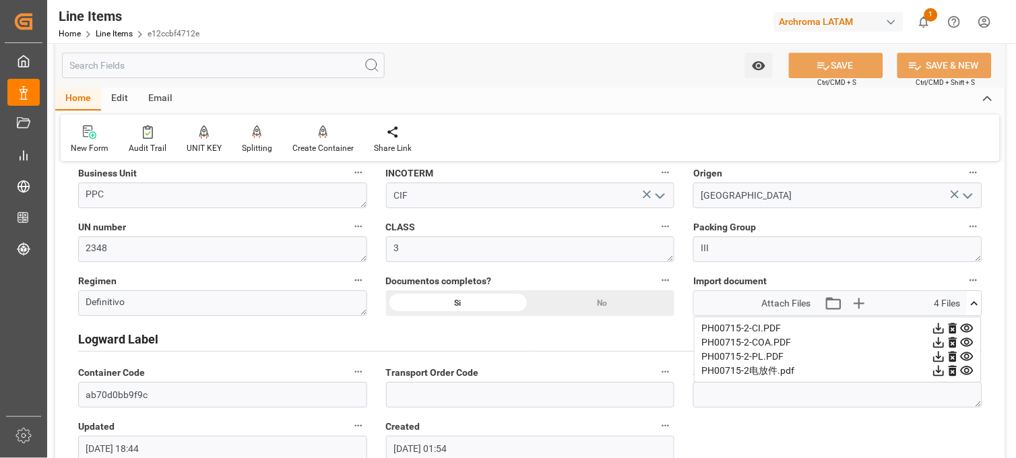
click at [970, 371] on icon at bounding box center [967, 371] width 14 height 14
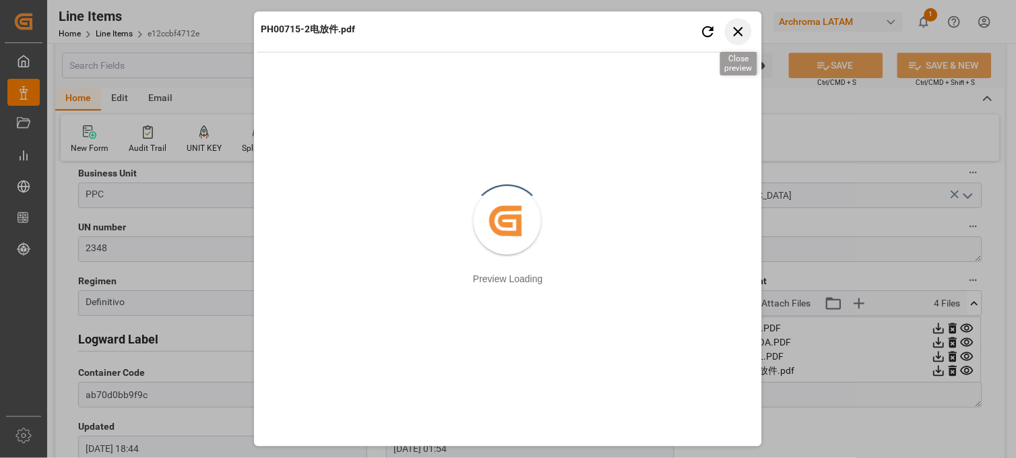
click at [740, 32] on icon "button" at bounding box center [738, 31] width 9 height 9
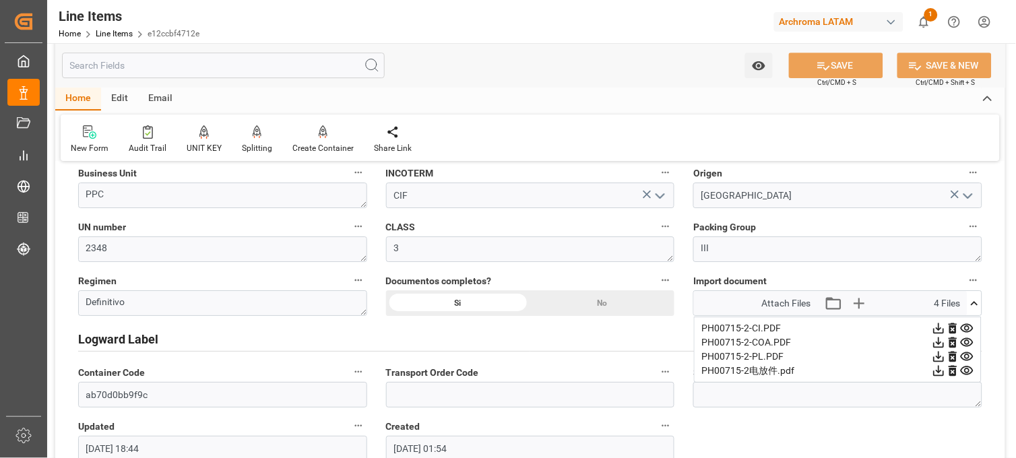
click at [939, 371] on icon at bounding box center [939, 371] width 11 height 11
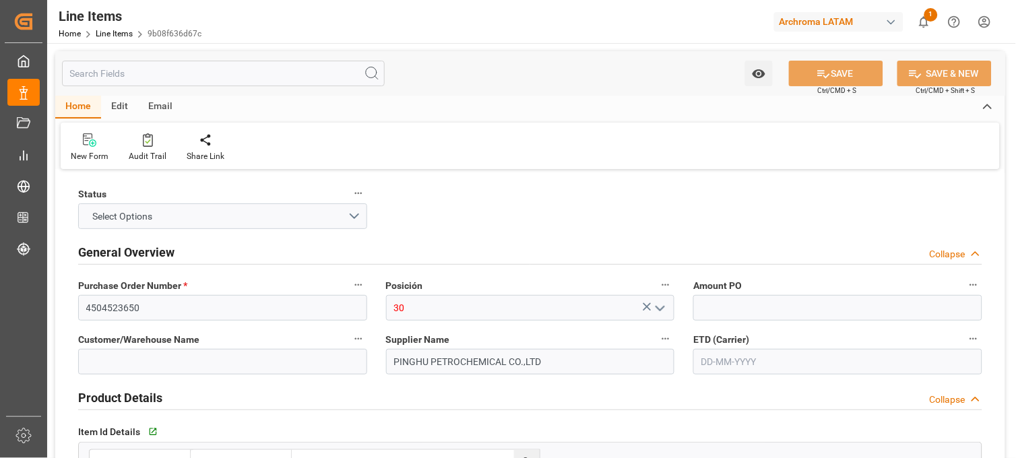
type input "1"
type input "12352100"
type input "1"
type input "21000"
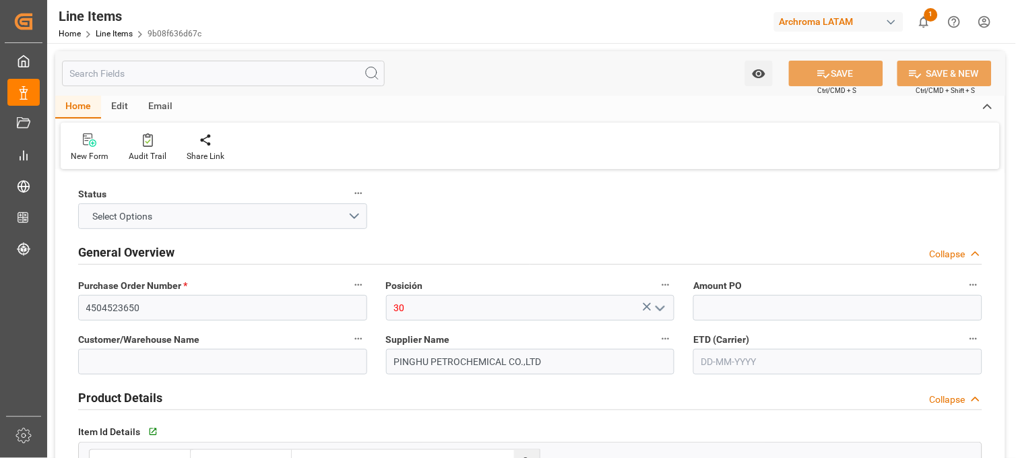
type input "30492"
type input "2916120200"
type input "18"
type input "-35"
type input "[DATE]"
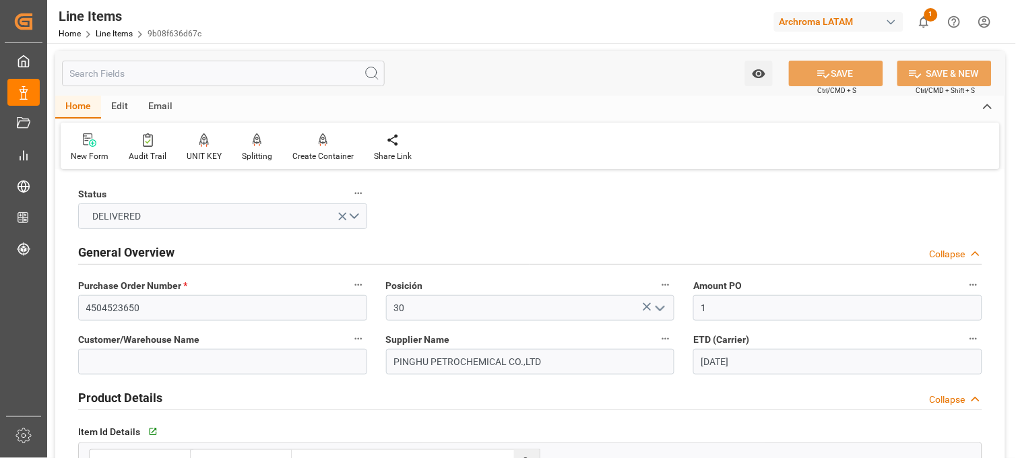
type input "[DATE]"
type input "[DATE] 18:44"
type input "27-11-2024 17:54"
type input "[DATE]"
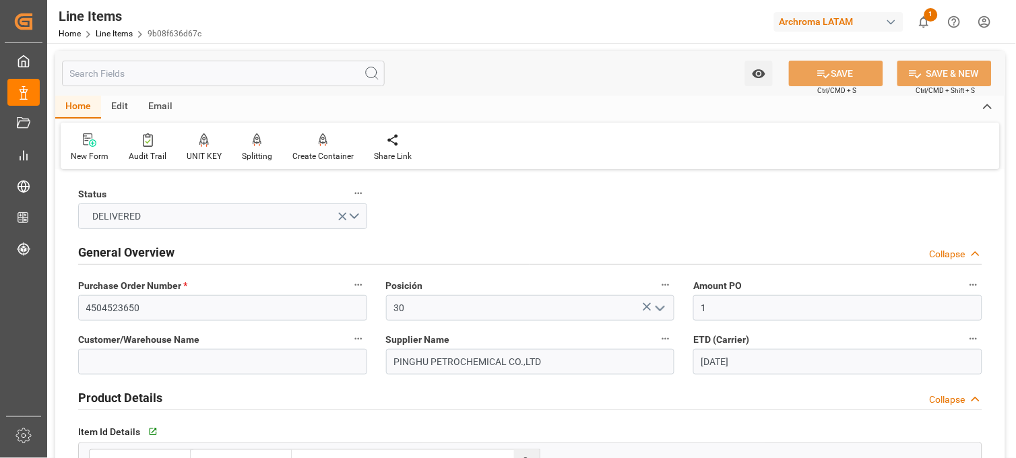
type input "19-12-2024"
type input "13-01-2025"
type input "17-02-2025"
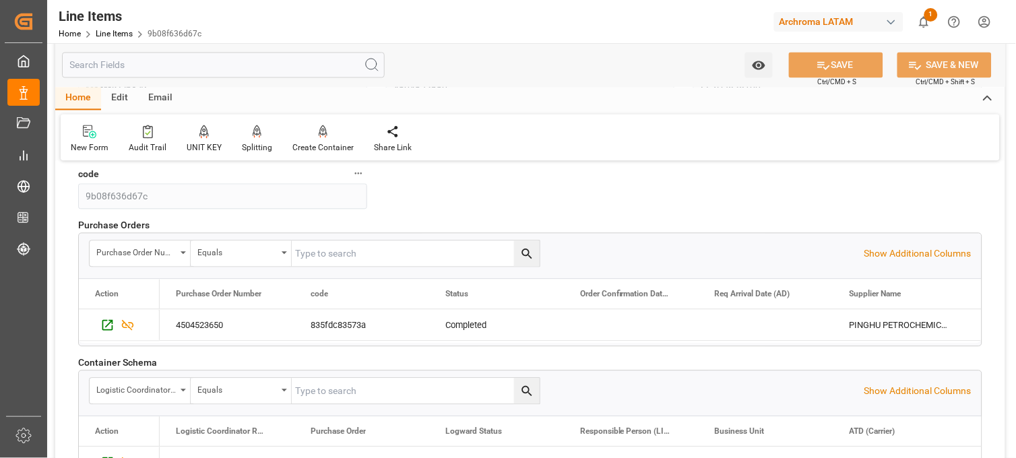
scroll to position [1722, 0]
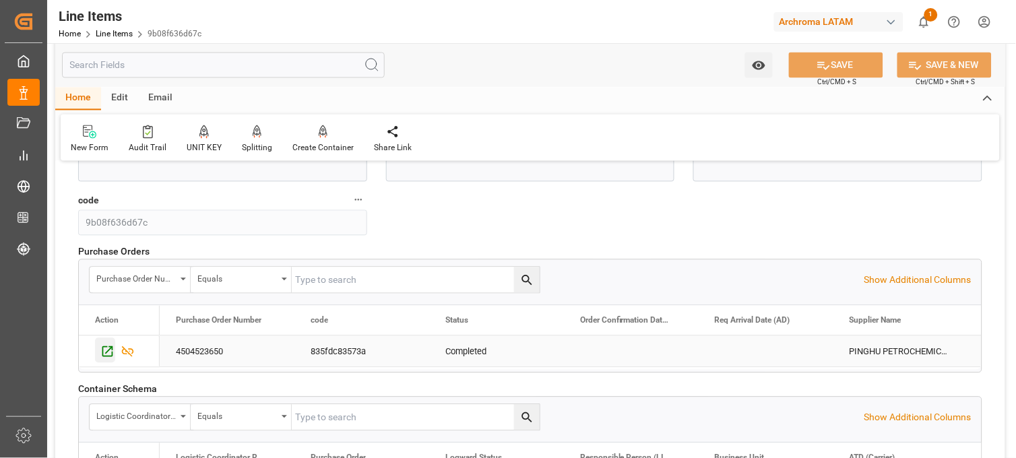
click at [104, 352] on icon "Press SPACE to select this row." at bounding box center [107, 352] width 14 height 14
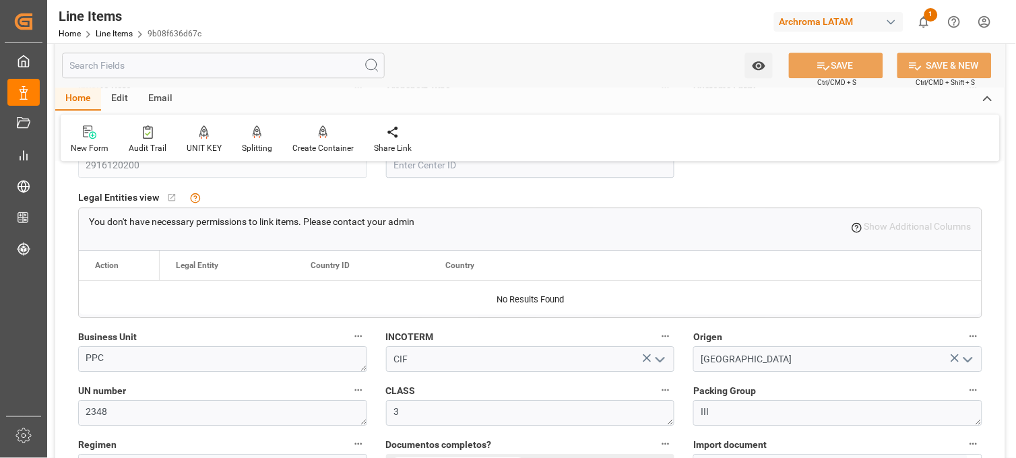
scroll to position [1034, 0]
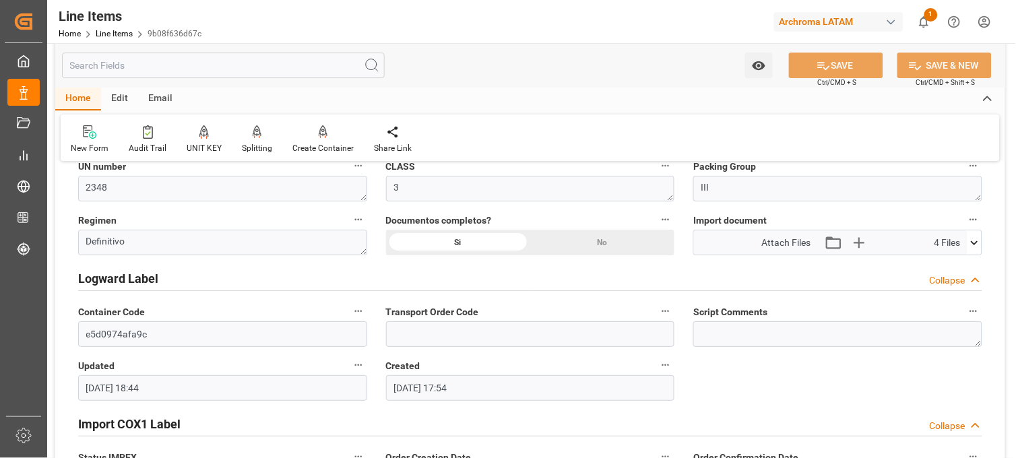
click at [976, 239] on icon at bounding box center [975, 243] width 14 height 14
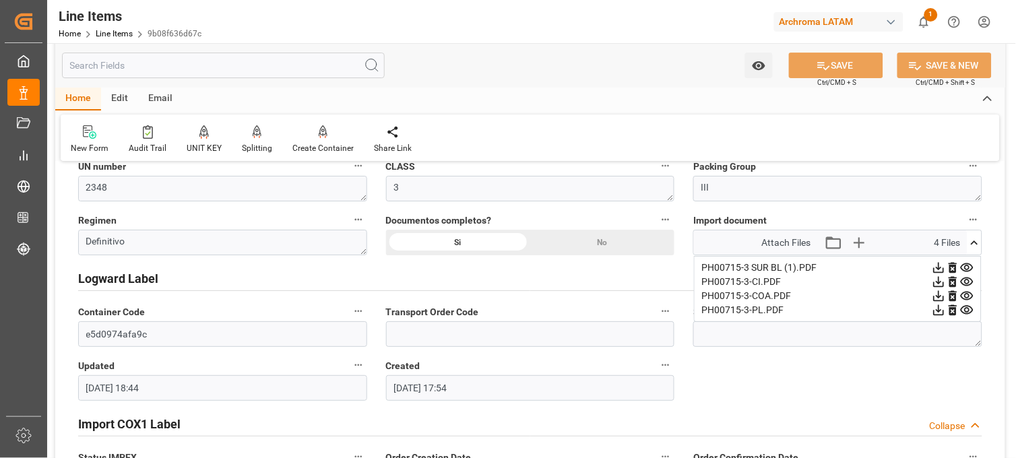
click at [970, 261] on icon at bounding box center [967, 268] width 14 height 14
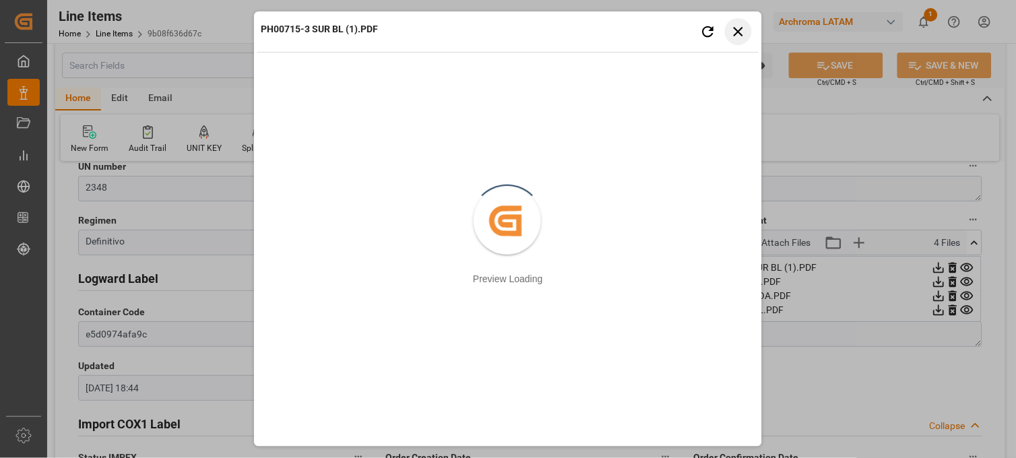
drag, startPoint x: 741, startPoint y: 30, endPoint x: 736, endPoint y: 57, distance: 28.2
click at [740, 30] on icon "button" at bounding box center [739, 31] width 17 height 17
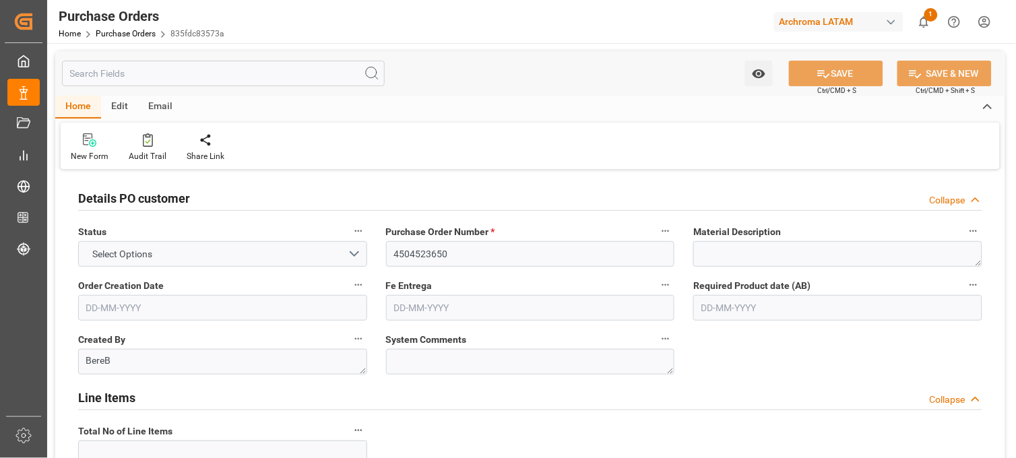
type input "6"
type input "[DATE]"
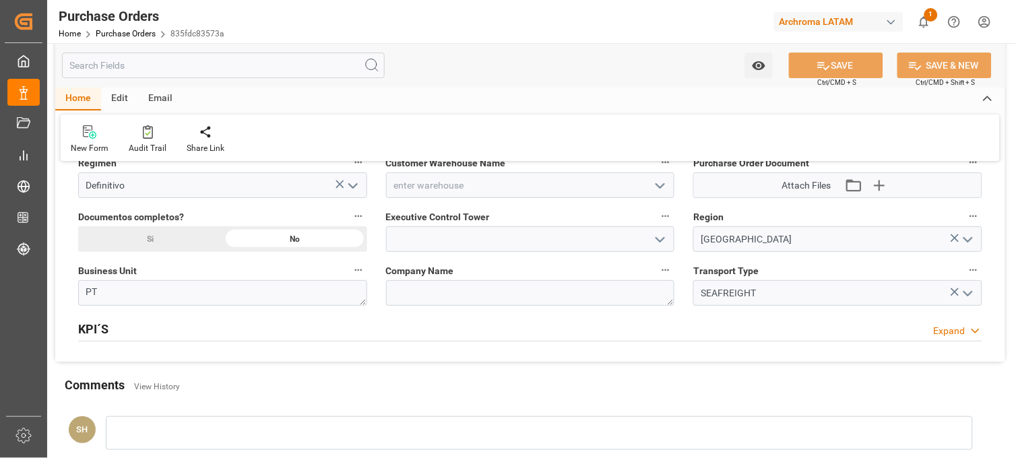
scroll to position [1048, 0]
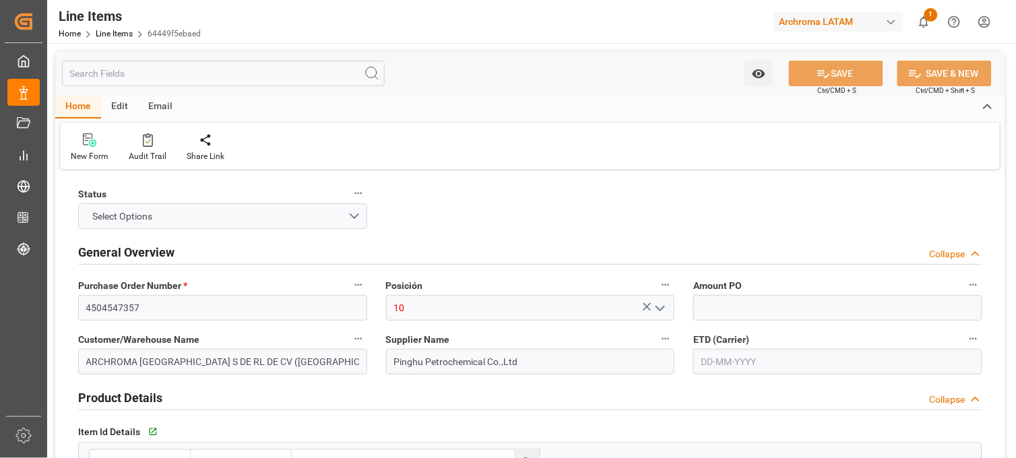
type input "1"
type input "12352100"
type input "21000"
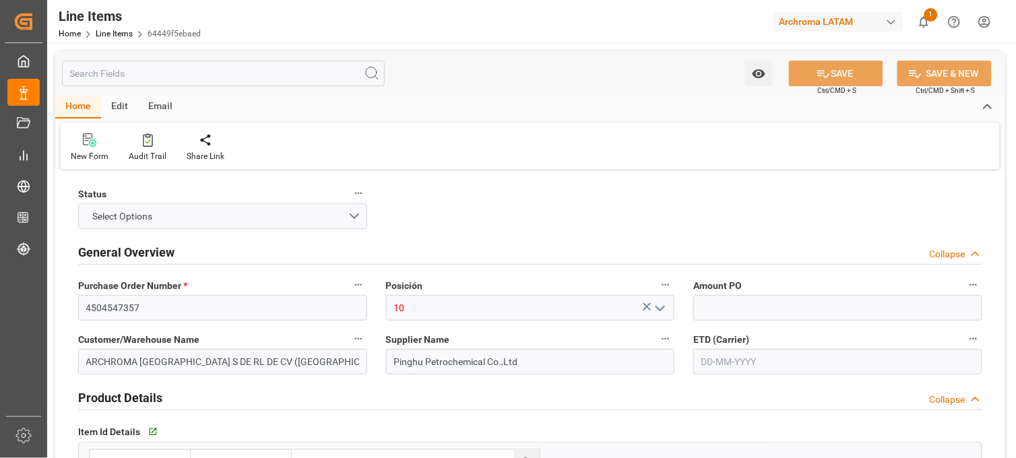
type input "29421"
type input "2916120200"
type input "-25"
type input "[DATE]"
type input "06-01-2025"
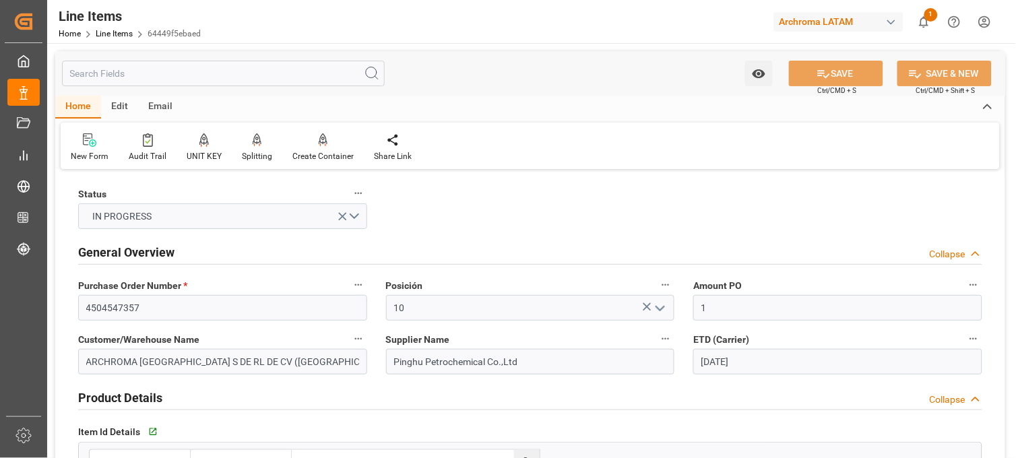
type input "03-10-2025 18:05"
type input "20-11-2024 20:32"
type input "[DATE]"
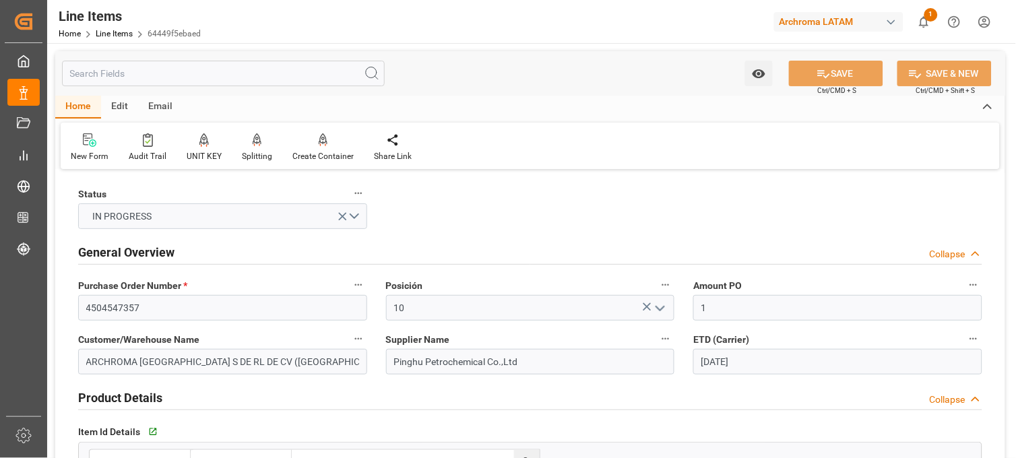
type input "03-02-2025"
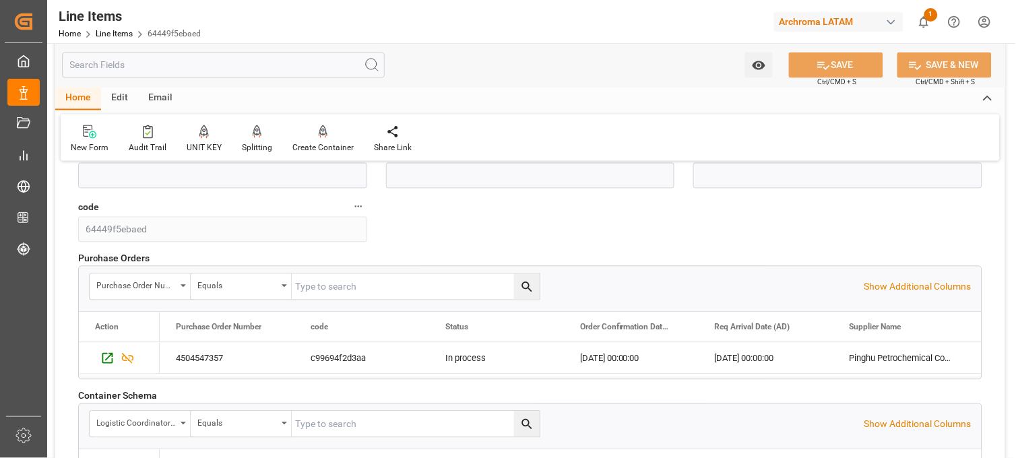
scroll to position [1722, 0]
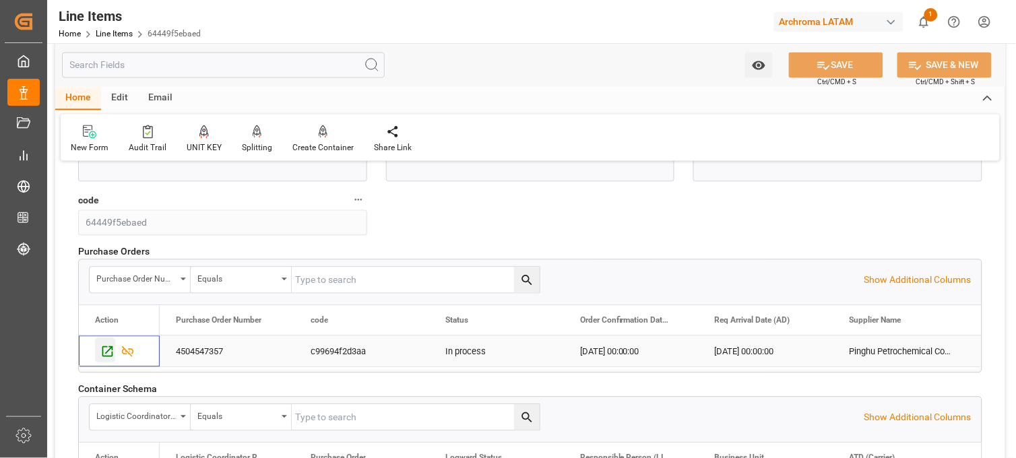
click at [106, 351] on icon "Press SPACE to select this row." at bounding box center [107, 352] width 14 height 14
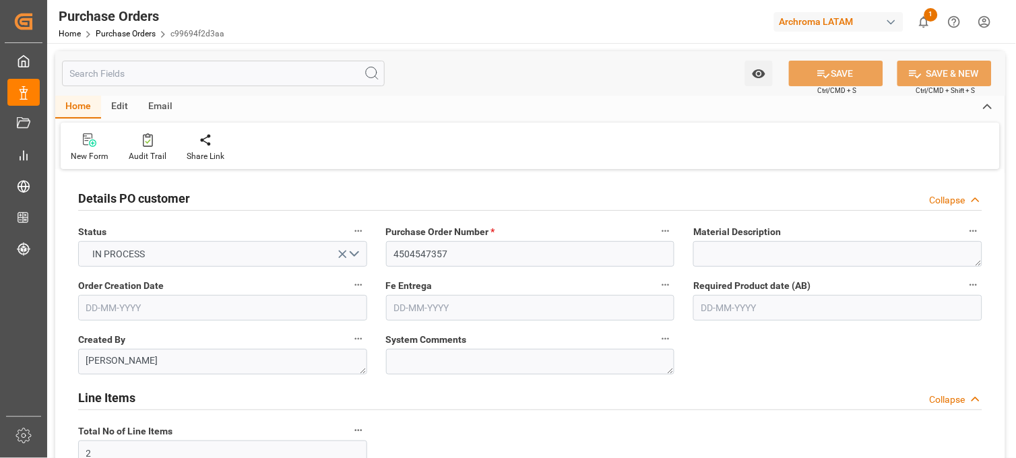
type input "[DATE]"
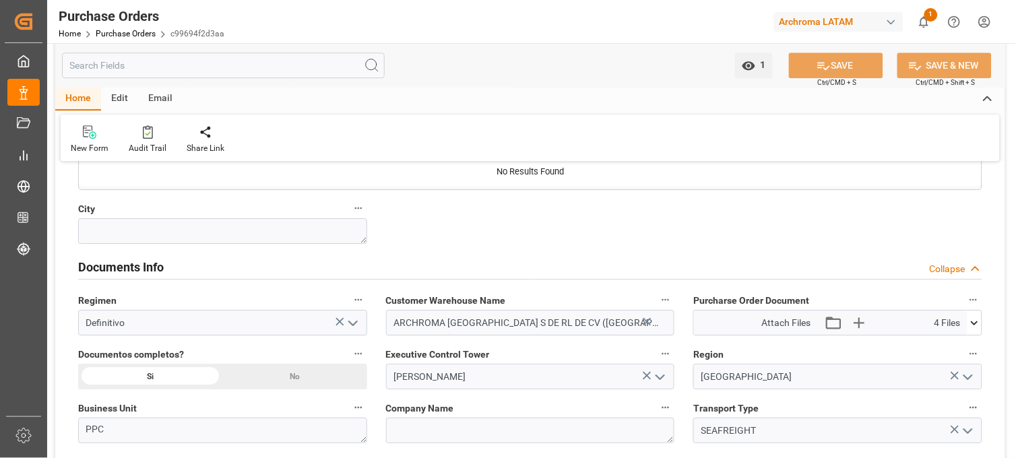
scroll to position [898, 0]
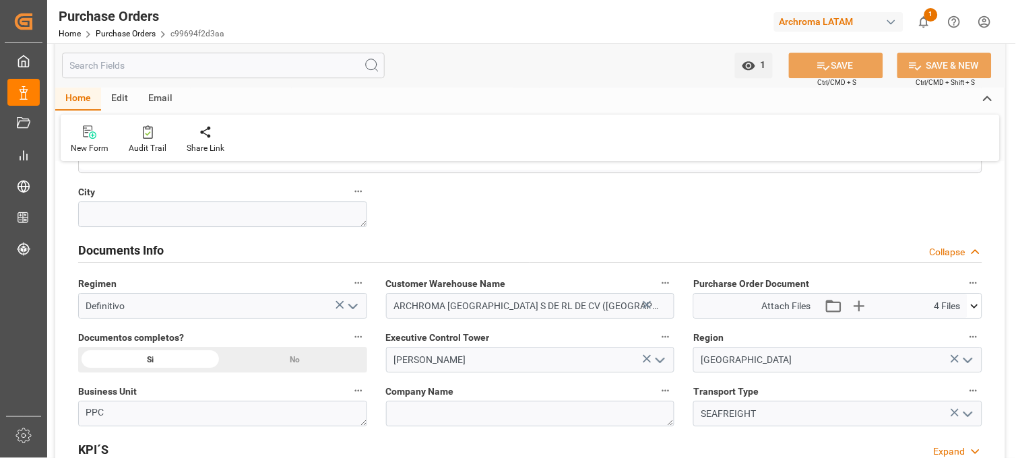
click at [976, 302] on icon at bounding box center [975, 306] width 14 height 14
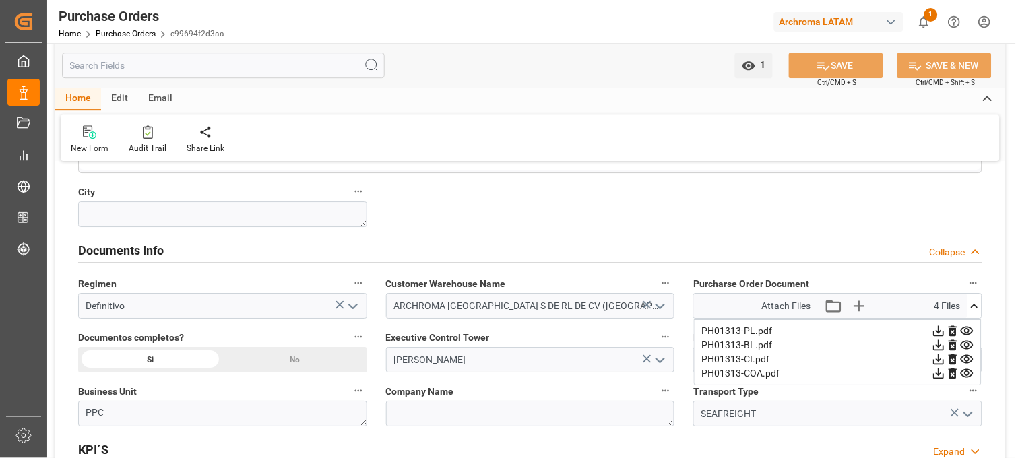
click at [968, 344] on icon at bounding box center [967, 345] width 14 height 14
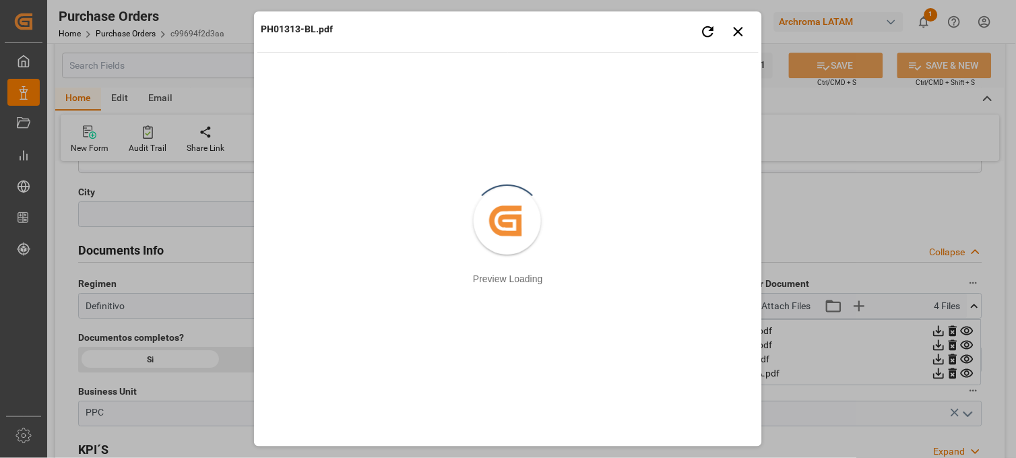
click at [861, 221] on div "PH01313-BL.pdf Retry Close preview Created by potrace 1.15, written by [PERSON_…" at bounding box center [508, 229] width 1016 height 458
